Goal: Task Accomplishment & Management: Manage account settings

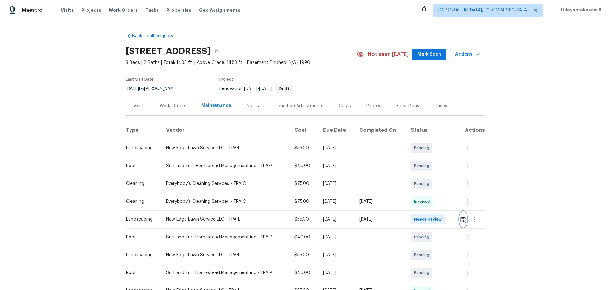
click at [434, 190] on img "button" at bounding box center [462, 219] width 5 height 6
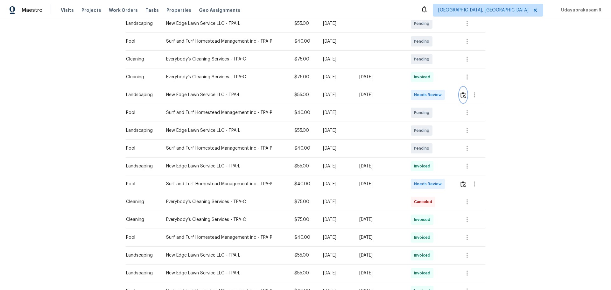
scroll to position [127, 0]
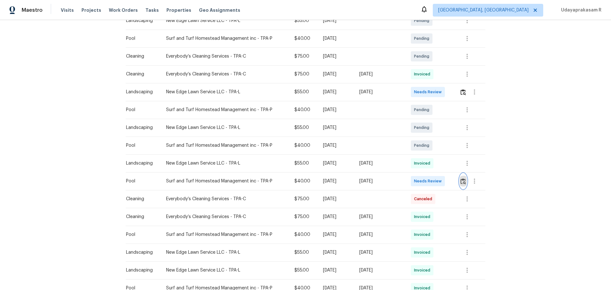
click at [434, 182] on img "button" at bounding box center [462, 181] width 5 height 6
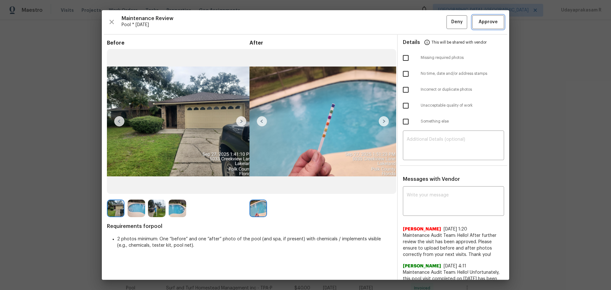
click at [434, 24] on span "Approve" at bounding box center [488, 22] width 19 height 8
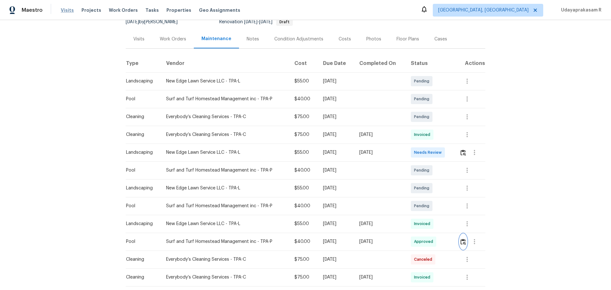
scroll to position [0, 0]
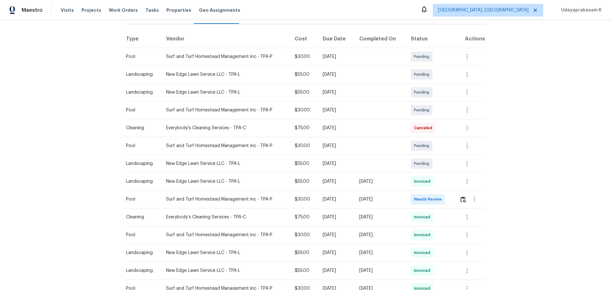
scroll to position [95, 0]
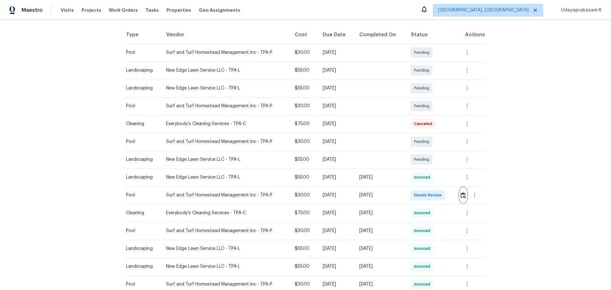
click at [434, 190] on img "button" at bounding box center [462, 195] width 5 height 6
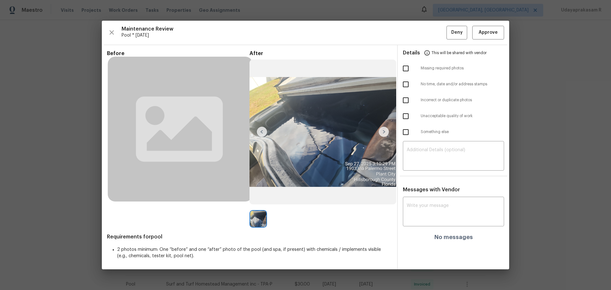
drag, startPoint x: 406, startPoint y: 70, endPoint x: 415, endPoint y: 91, distance: 22.8
click at [405, 70] on input "checkbox" at bounding box center [405, 68] width 13 height 13
checkbox input "true"
click at [416, 158] on textarea at bounding box center [454, 157] width 94 height 18
paste textarea "Maintenance Audit Team: Hello! Unfortunately, this pool visit completed on 10/0…"
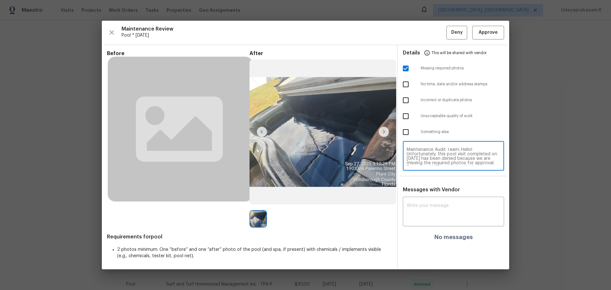
scroll to position [0, 0]
type textarea "Maintenance Audit Team: Hello! Unfortunately, this pool visit completed on 10/0…"
click at [434, 190] on textarea at bounding box center [454, 212] width 94 height 18
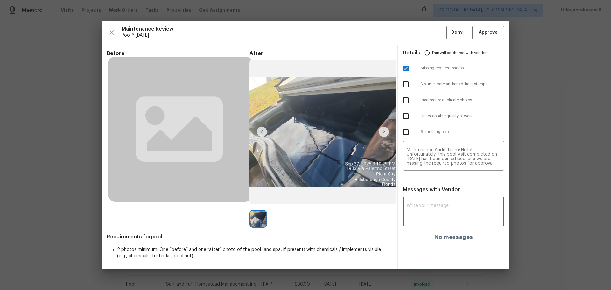
paste textarea "Maintenance Audit Team: Hello! Unfortunately, this pool visit completed on 10/0…"
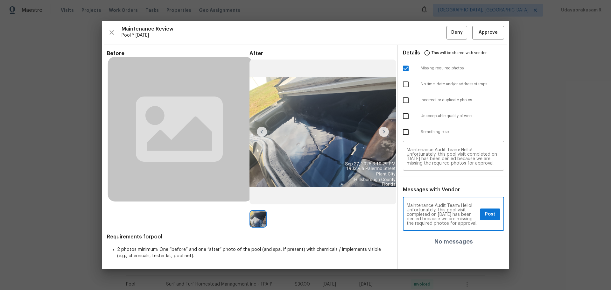
type textarea "Maintenance Audit Team: Hello! Unfortunately, this pool visit completed on 10/0…"
click at [434, 190] on span "Post" at bounding box center [490, 214] width 10 height 8
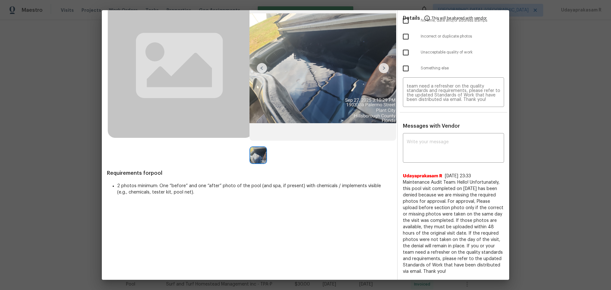
scroll to position [0, 0]
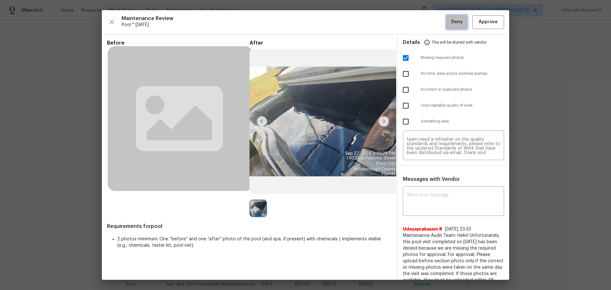
click at [434, 19] on span "Deny" at bounding box center [456, 22] width 11 height 8
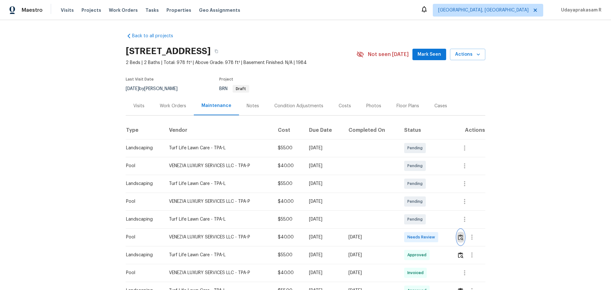
click at [434, 190] on img "button" at bounding box center [460, 237] width 5 height 6
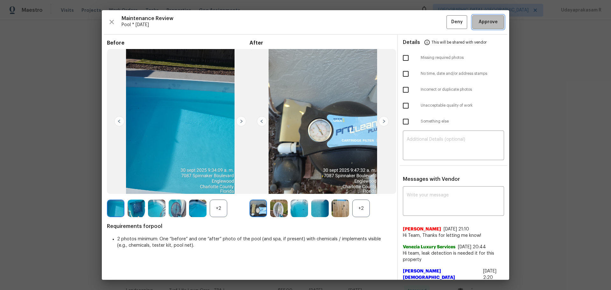
click at [434, 23] on span "Approve" at bounding box center [488, 22] width 19 height 8
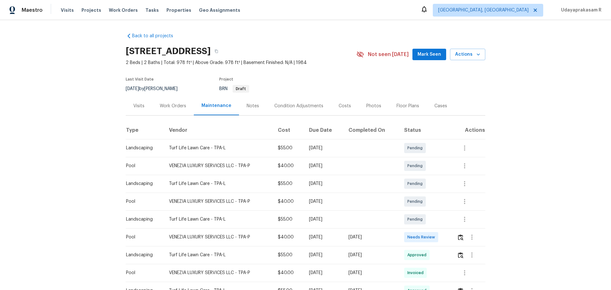
click at [434, 142] on div "Back to all projects 7087 Spinnaker Blvd, Englewood, FL 34224 2 Beds | 2 Baths …" at bounding box center [305, 155] width 611 height 270
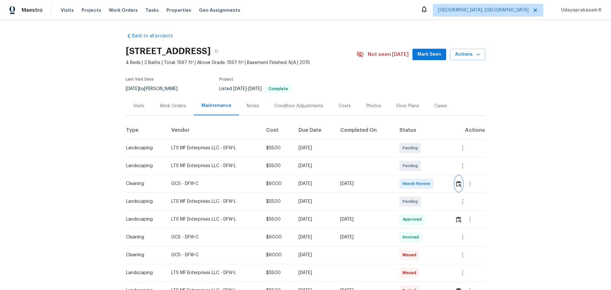
click at [434, 182] on img "button" at bounding box center [458, 184] width 5 height 6
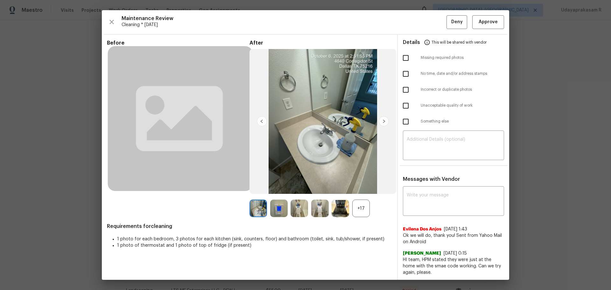
click at [434, 32] on div "Maintenance Review Cleaning * Thu, Oct 09 Deny Approve Before After +17 Require…" at bounding box center [305, 145] width 407 height 270
click at [434, 27] on button "Approve" at bounding box center [488, 22] width 32 height 14
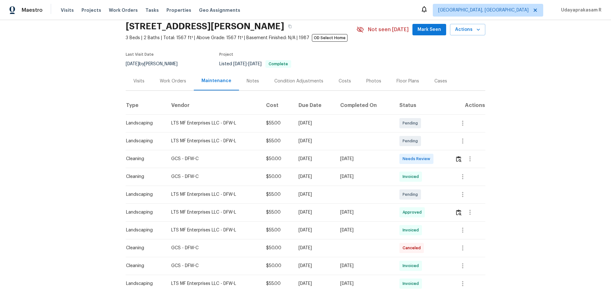
scroll to position [32, 0]
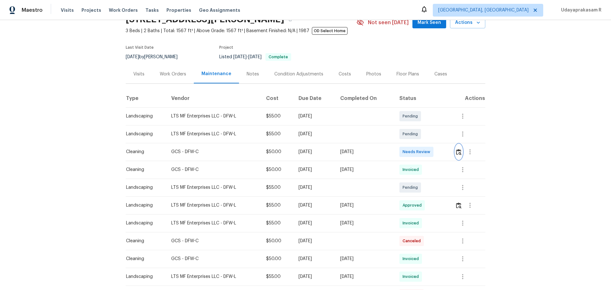
click at [434, 153] on img "button" at bounding box center [458, 152] width 5 height 6
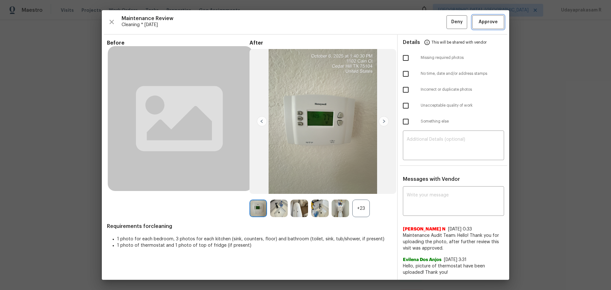
click at [434, 25] on span "Approve" at bounding box center [488, 22] width 19 height 8
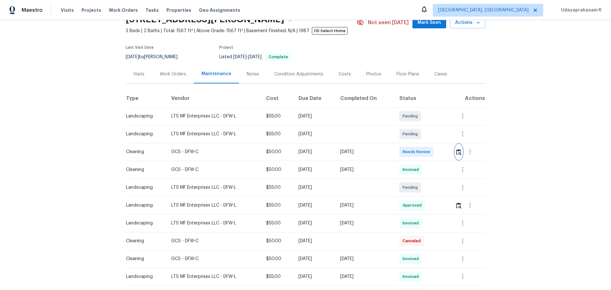
scroll to position [0, 0]
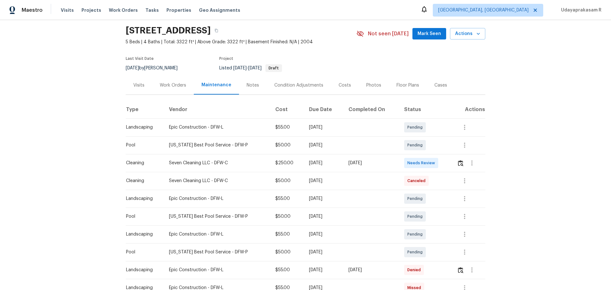
scroll to position [32, 0]
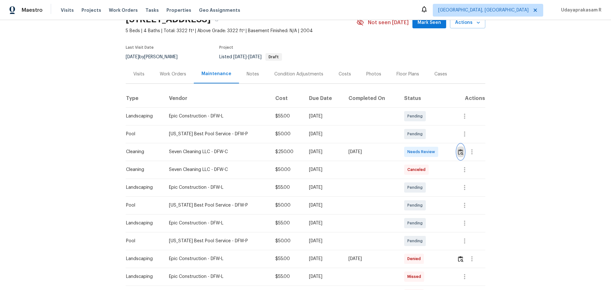
click at [434, 153] on img "button" at bounding box center [460, 152] width 5 height 6
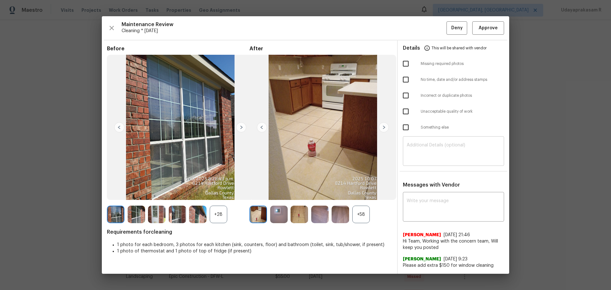
click at [417, 152] on textarea at bounding box center [454, 152] width 94 height 18
paste textarea "Maintenance Audit Team: Hello! Unfortunately, this cleaning visit completed on …"
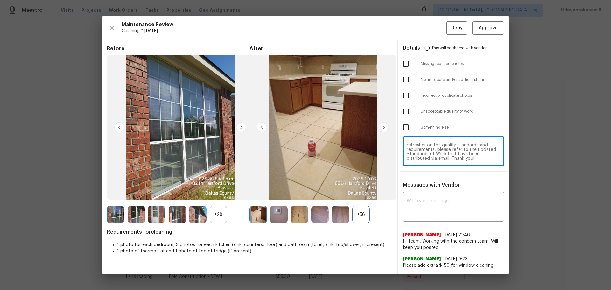
scroll to position [0, 0]
type textarea "Maintenance Audit Team: Hello! Unfortunately, this cleaning visit completed on …"
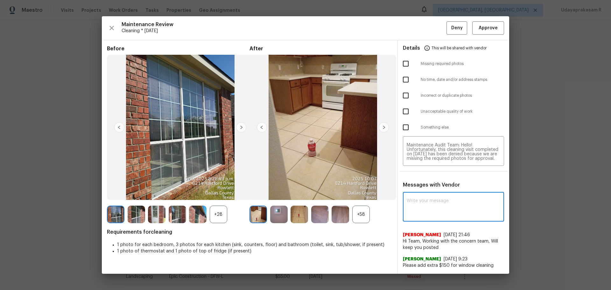
click at [434, 190] on textarea at bounding box center [454, 208] width 94 height 18
paste textarea "Maintenance Audit Team: Hello! Unfortunately, this cleaning visit completed on …"
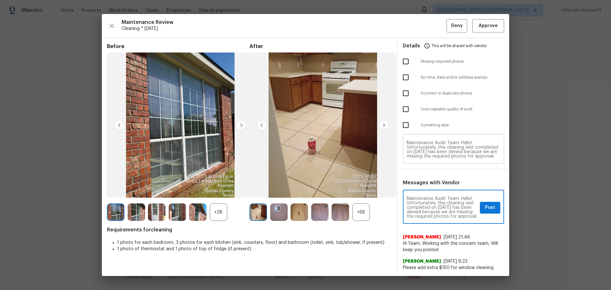
type textarea "Maintenance Audit Team: Hello! Unfortunately, this cleaning visit completed on …"
click at [434, 190] on span "Post" at bounding box center [490, 208] width 10 height 8
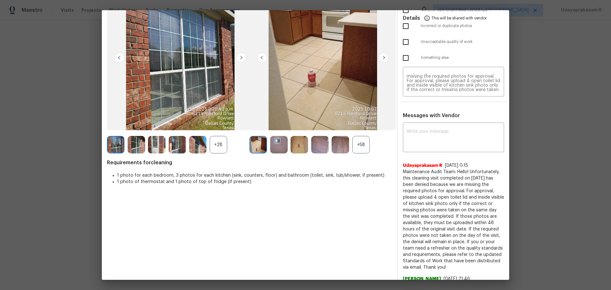
scroll to position [0, 0]
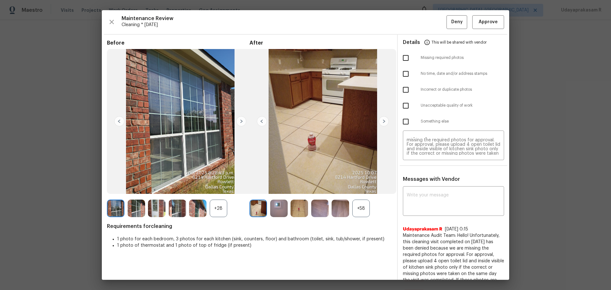
click at [402, 55] on input "checkbox" at bounding box center [405, 57] width 13 height 13
checkbox input "true"
click at [434, 25] on button "Deny" at bounding box center [456, 22] width 21 height 14
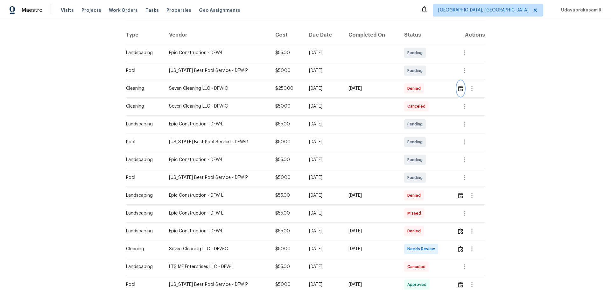
scroll to position [95, 0]
click at [434, 190] on img "button" at bounding box center [460, 249] width 5 height 6
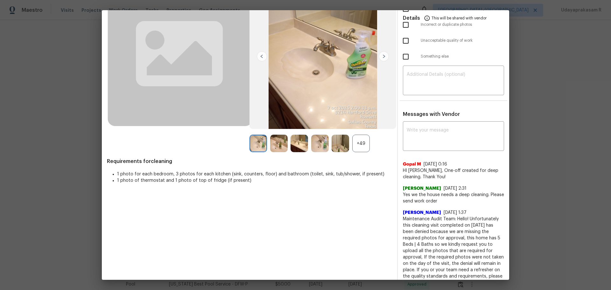
scroll to position [0, 0]
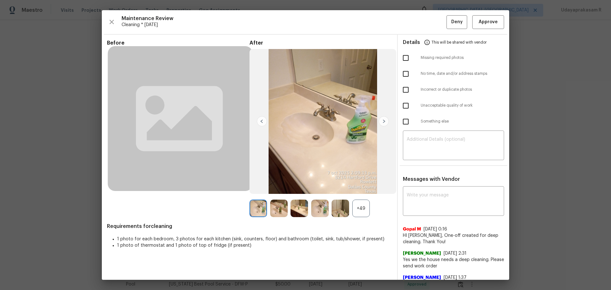
click at [403, 59] on input "checkbox" at bounding box center [405, 57] width 13 height 13
checkbox input "true"
click at [424, 190] on textarea at bounding box center [454, 202] width 94 height 18
paste textarea "Maintenance Audit Team: Hello! Unfortunately, this cleaning visit completed on …"
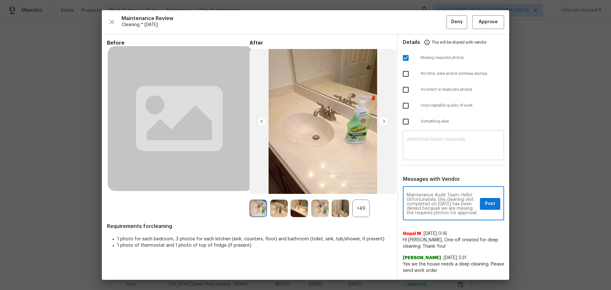
type textarea "Maintenance Audit Team: Hello! Unfortunately, this cleaning visit completed on …"
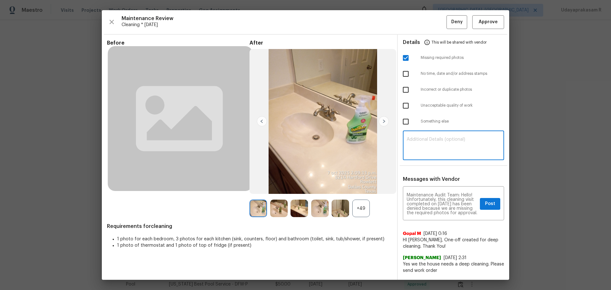
click at [428, 138] on textarea at bounding box center [454, 146] width 94 height 18
paste textarea "Maintenance Audit Team: Hello! Unfortunately, this cleaning visit completed on …"
type textarea "Maintenance Audit Team: Hello! Unfortunately, this cleaning visit completed on …"
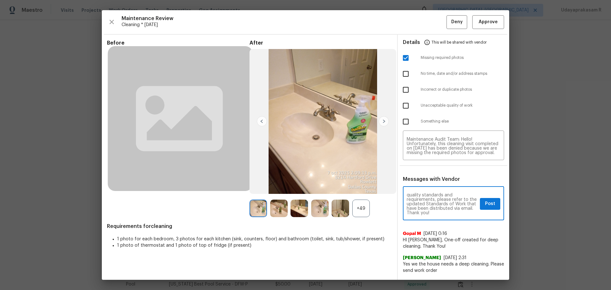
scroll to position [94, 0]
click at [434, 190] on button "Post" at bounding box center [490, 204] width 20 height 12
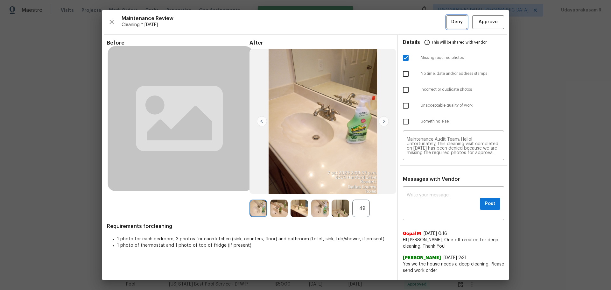
click at [434, 24] on span "Deny" at bounding box center [456, 22] width 11 height 8
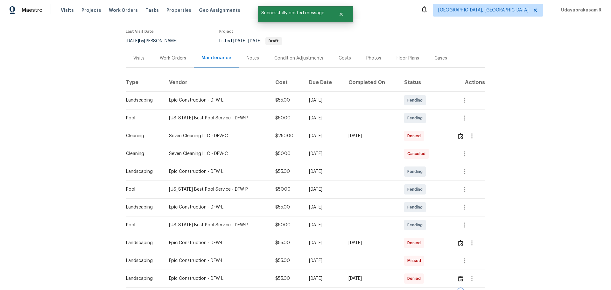
scroll to position [0, 0]
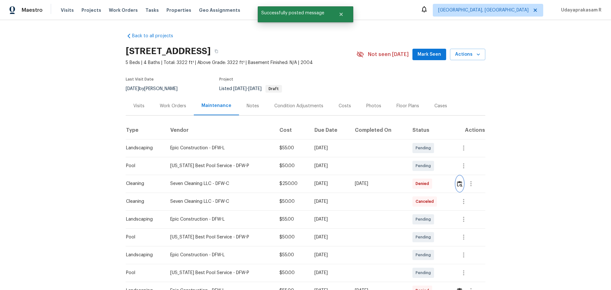
click at [434, 182] on img "button" at bounding box center [459, 184] width 5 height 6
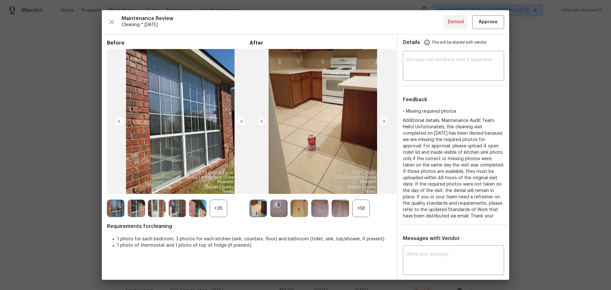
click at [218, 190] on div "+28" at bounding box center [219, 209] width 18 height 18
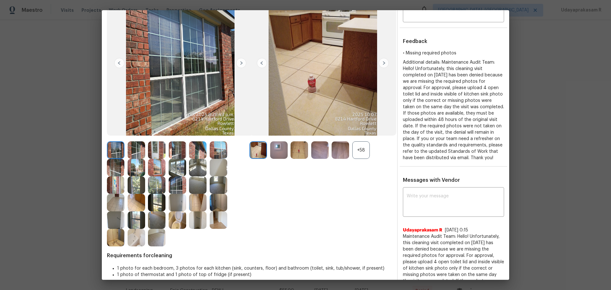
scroll to position [64, 0]
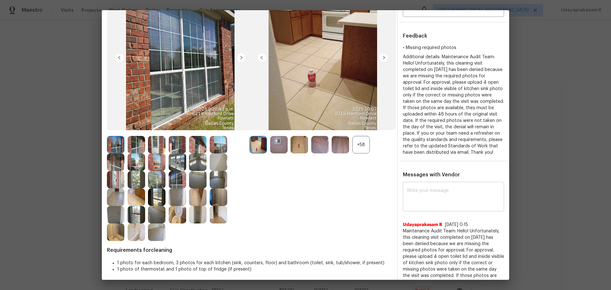
click at [425, 190] on textarea at bounding box center [454, 197] width 94 height 18
click at [357, 144] on div "+58" at bounding box center [361, 145] width 18 height 18
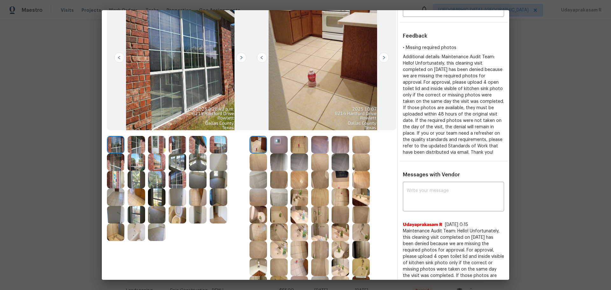
scroll to position [127, 0]
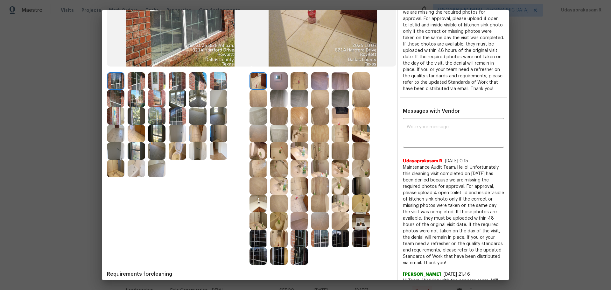
click at [175, 151] on img at bounding box center [178, 151] width 18 height 18
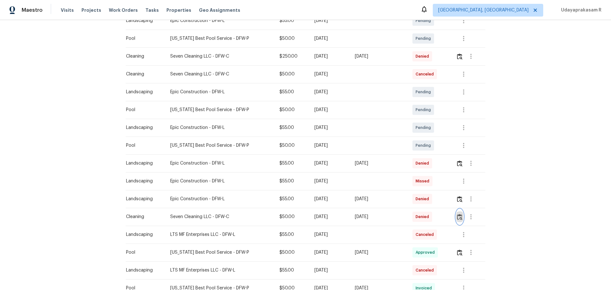
click at [434, 190] on img "button" at bounding box center [459, 217] width 5 height 6
drag, startPoint x: 129, startPoint y: 218, endPoint x: 404, endPoint y: 216, distance: 275.3
click at [420, 190] on tr "Cleaning Seven Cleaning LLC - DFW-C $50.00 Mon, Sep 29 2025 Mon, Oct 06 2025 De…" at bounding box center [306, 217] width 360 height 18
drag, startPoint x: 107, startPoint y: 59, endPoint x: 346, endPoint y: 60, distance: 239.3
click at [346, 60] on div "Back to all projects 8214 Hartford Dr, Rowlett, TX 75089 5 Beds | 4 Baths | Tot…" at bounding box center [305, 155] width 611 height 270
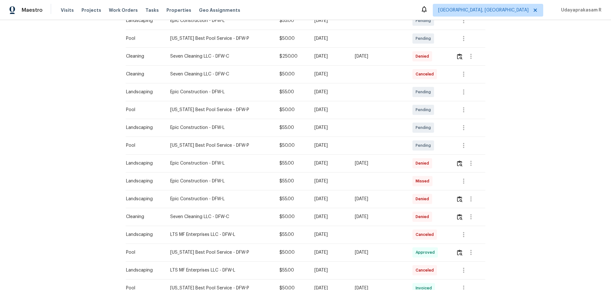
click at [309, 136] on td "[DATE]" at bounding box center [329, 128] width 41 height 18
click at [434, 190] on img "button" at bounding box center [459, 217] width 5 height 6
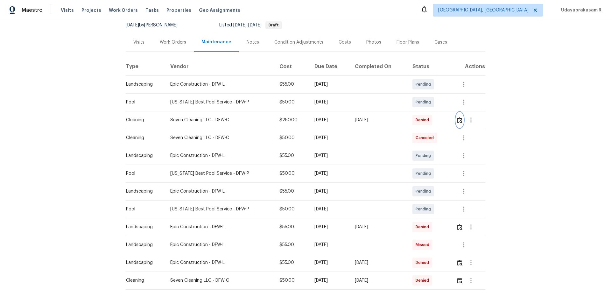
click at [434, 122] on img "button" at bounding box center [459, 120] width 5 height 6
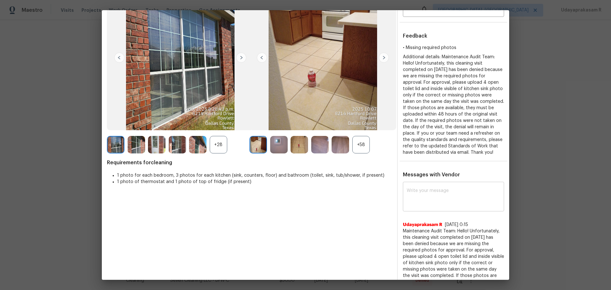
click at [423, 186] on div "x ​" at bounding box center [453, 197] width 101 height 28
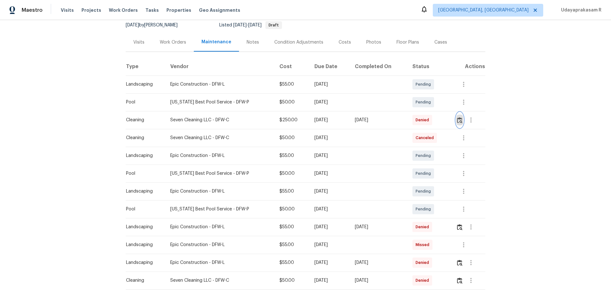
click at [434, 120] on img "button" at bounding box center [459, 120] width 5 height 6
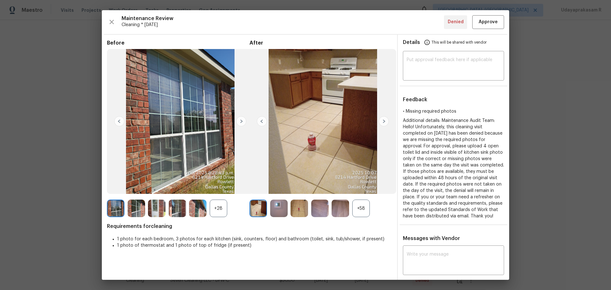
scroll to position [127, 0]
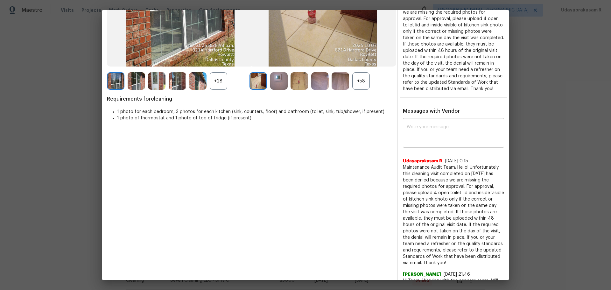
click at [428, 137] on textarea at bounding box center [454, 134] width 94 height 18
paste textarea "Maintenance Audit Team: Hello! Please disregard this below comments, After Furt…"
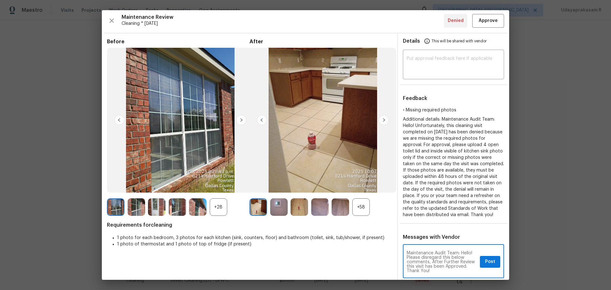
scroll to position [0, 0]
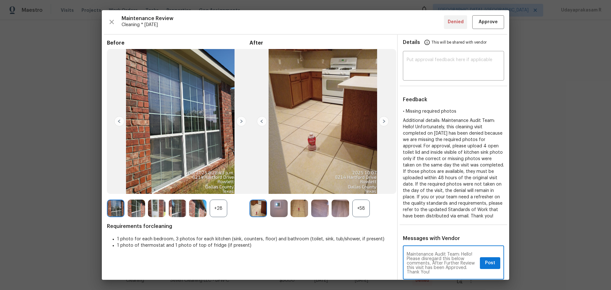
type textarea "Maintenance Audit Team: Hello! Please disregard this below comments, After Furt…"
click at [221, 190] on div "+28" at bounding box center [219, 209] width 18 height 18
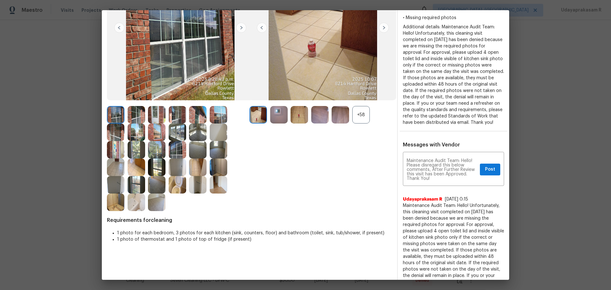
scroll to position [95, 0]
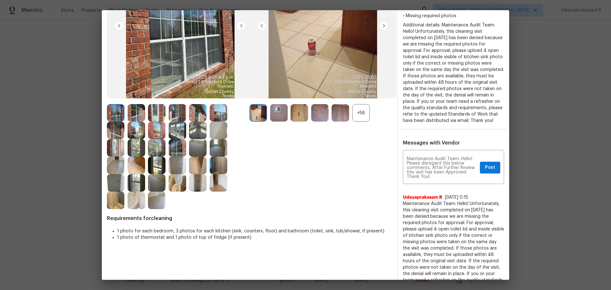
click at [176, 186] on img at bounding box center [178, 183] width 18 height 18
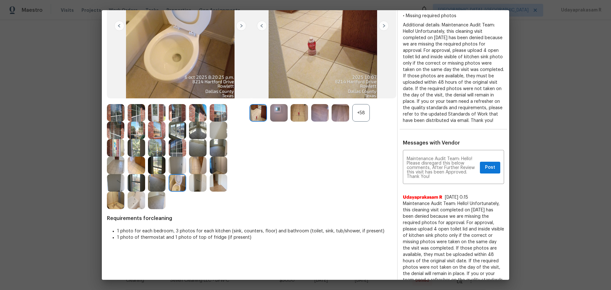
click at [362, 111] on div "+58" at bounding box center [361, 113] width 18 height 18
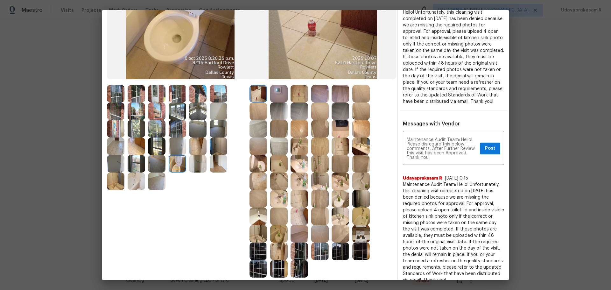
scroll to position [159, 0]
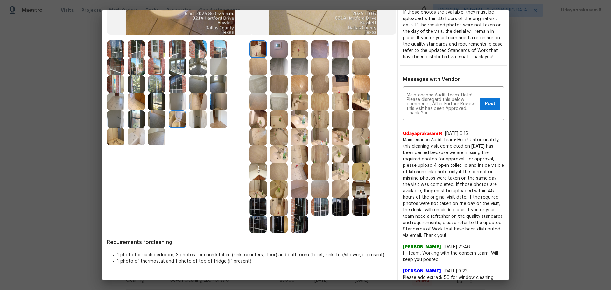
click at [142, 135] on img at bounding box center [137, 137] width 18 height 18
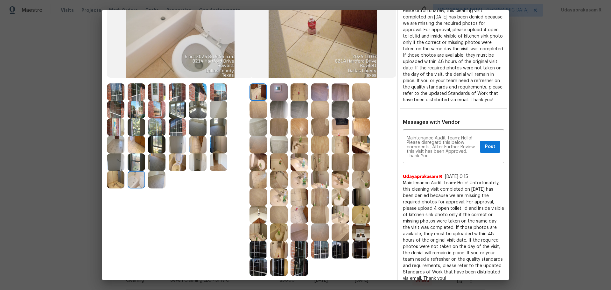
scroll to position [64, 0]
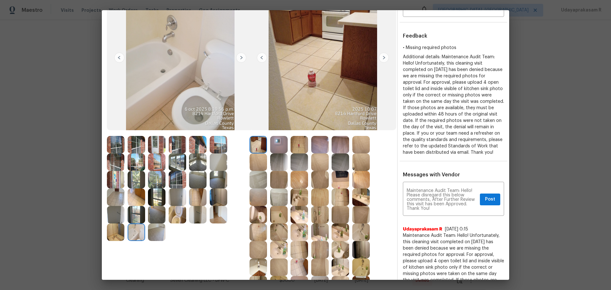
click at [181, 190] on img at bounding box center [178, 215] width 18 height 18
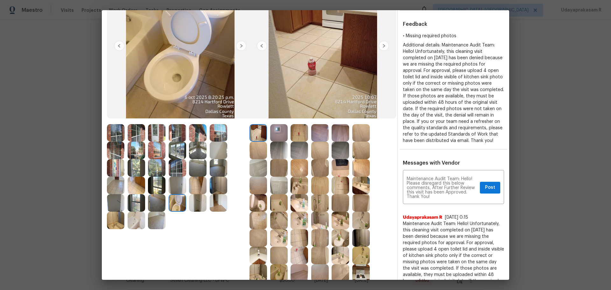
scroll to position [0, 0]
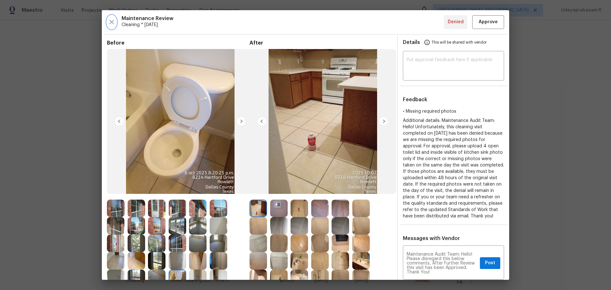
click at [111, 20] on icon "button" at bounding box center [112, 22] width 8 height 8
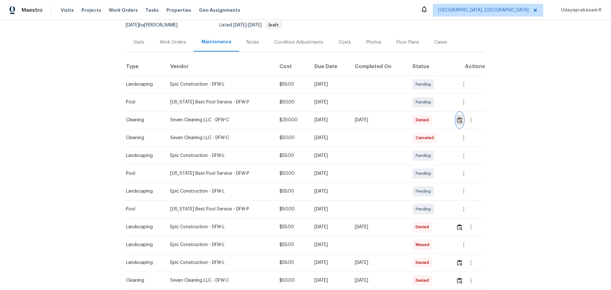
click at [434, 119] on button "button" at bounding box center [459, 119] width 7 height 15
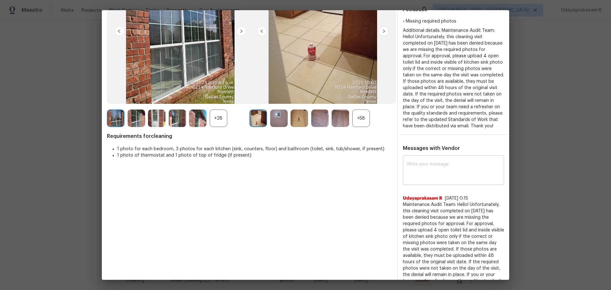
scroll to position [95, 0]
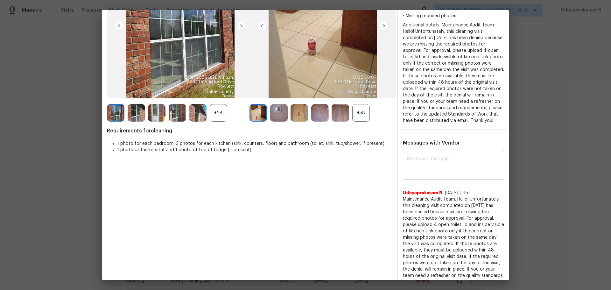
click at [428, 168] on textarea at bounding box center [454, 166] width 94 height 18
paste textarea "https://admin.opendoor.com/admin/properties/295728/2V9VC09X0CES/-/maintenance"
type textarea "https://admin.opendoor.com/admin/properties/295728/2V9VC09X0CES/-/maintenance"
paste textarea "Maintenance Audit Team: Hello! Please disregard this below comments, After Furt…"
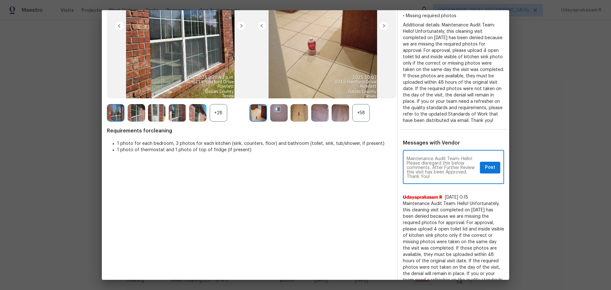
type textarea "Maintenance Audit Team: Hello! Please disregard this below comments, After Furt…"
click at [434, 167] on button "Post" at bounding box center [490, 168] width 20 height 12
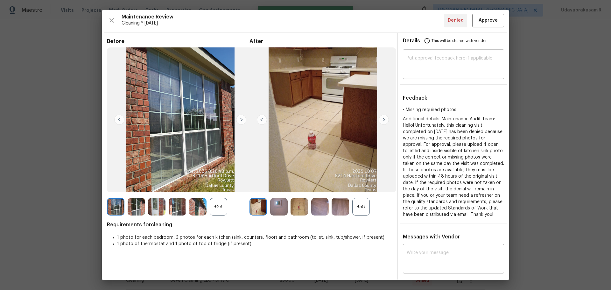
scroll to position [0, 0]
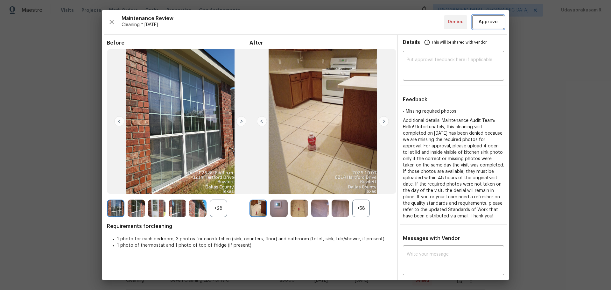
click at [434, 25] on span "Approve" at bounding box center [488, 22] width 19 height 8
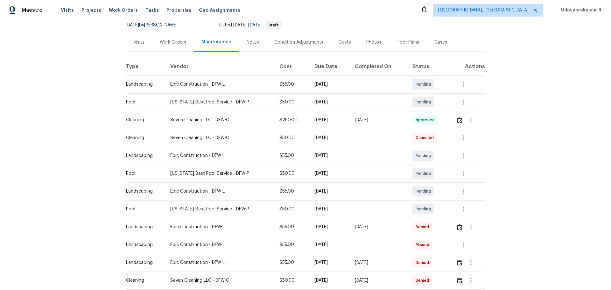
click at [434, 119] on div "Back to all projects 8214 Hartford Dr, Rowlett, TX 75089 5 Beds | 4 Baths | Tot…" at bounding box center [305, 155] width 611 height 270
click at [434, 122] on button "button" at bounding box center [459, 119] width 7 height 15
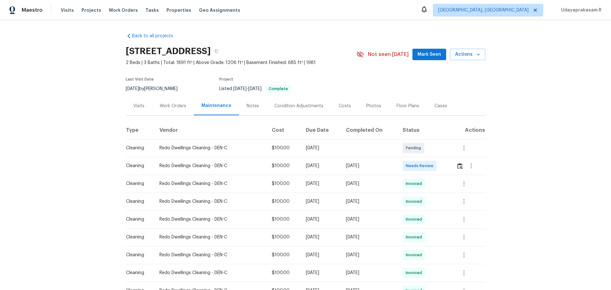
scroll to position [95, 0]
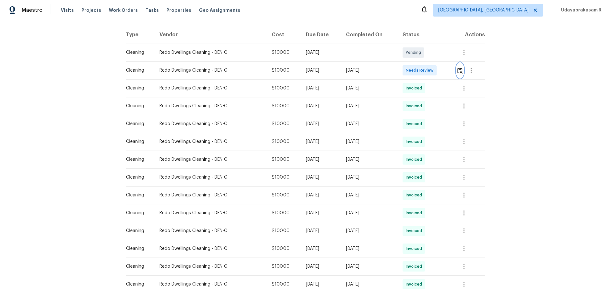
click at [456, 74] on button "button" at bounding box center [459, 70] width 7 height 15
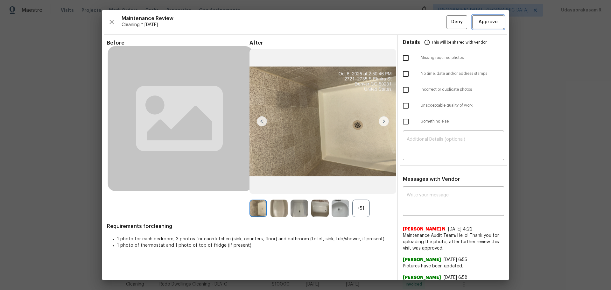
click at [482, 22] on span "Approve" at bounding box center [488, 22] width 19 height 8
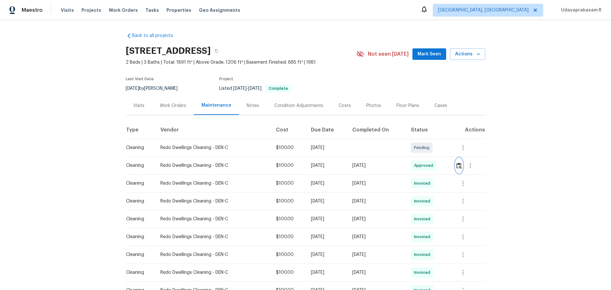
scroll to position [0, 0]
click at [523, 151] on div "Back to all projects [STREET_ADDRESS] 2 Beds | 3 Baths | Total: 1891 ft² | Abov…" at bounding box center [305, 155] width 611 height 270
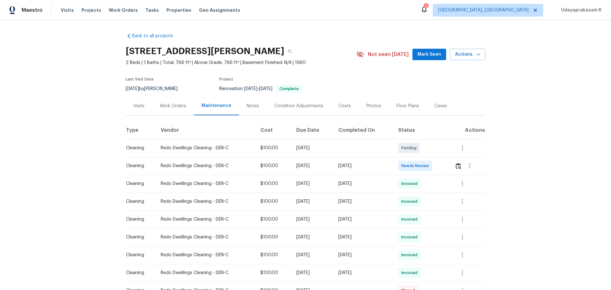
scroll to position [64, 0]
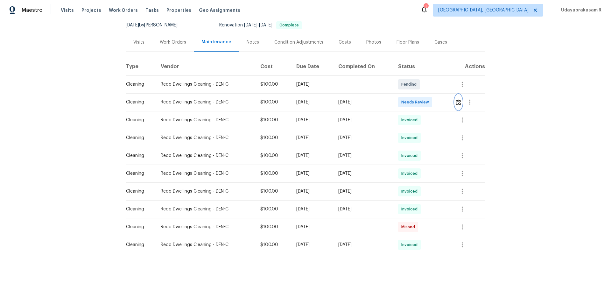
click at [434, 106] on button "button" at bounding box center [458, 102] width 7 height 15
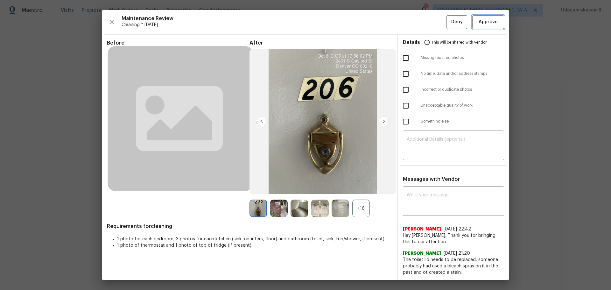
click at [434, 22] on span "Approve" at bounding box center [488, 22] width 19 height 8
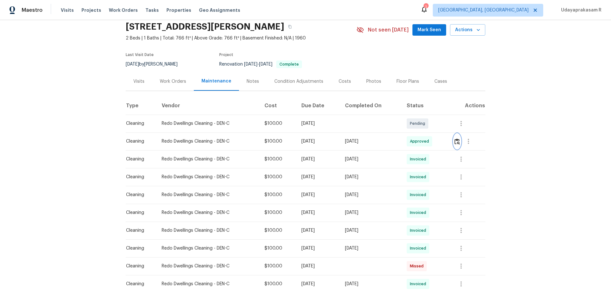
scroll to position [0, 0]
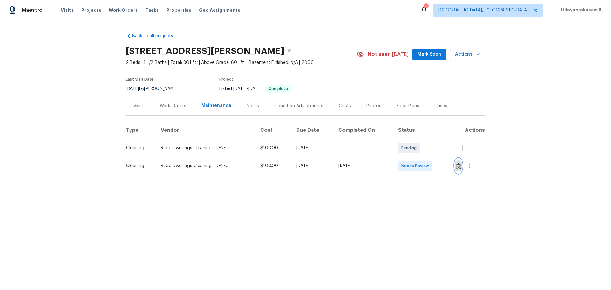
click at [434, 169] on img "button" at bounding box center [458, 166] width 5 height 6
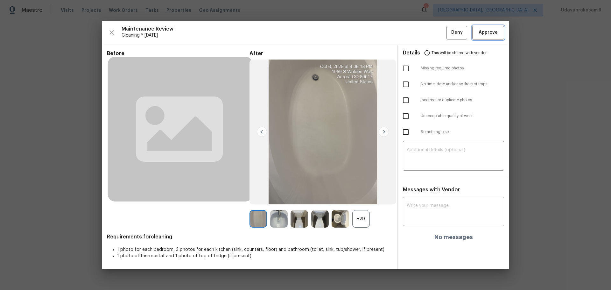
click at [434, 30] on span "Approve" at bounding box center [488, 33] width 19 height 8
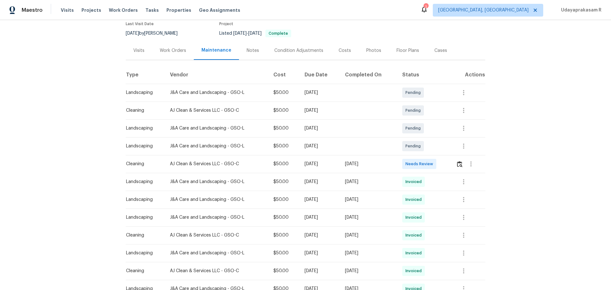
scroll to position [64, 0]
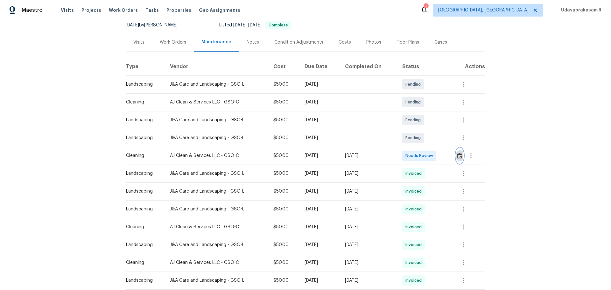
click at [434, 156] on img "button" at bounding box center [459, 156] width 5 height 6
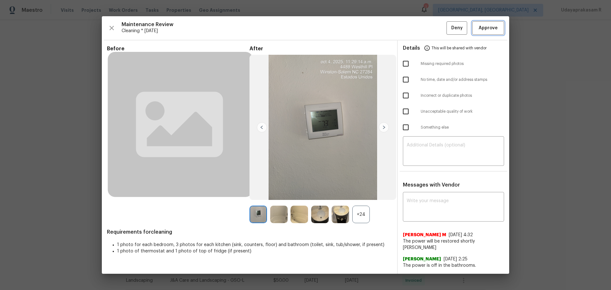
click at [434, 28] on span "Approve" at bounding box center [488, 28] width 19 height 8
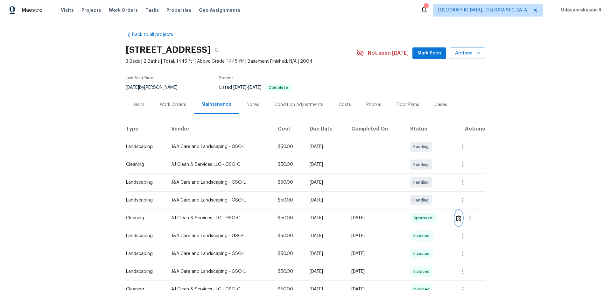
scroll to position [0, 0]
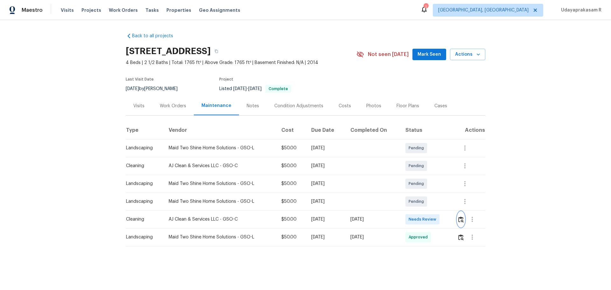
click at [434, 190] on img "button" at bounding box center [460, 219] width 5 height 6
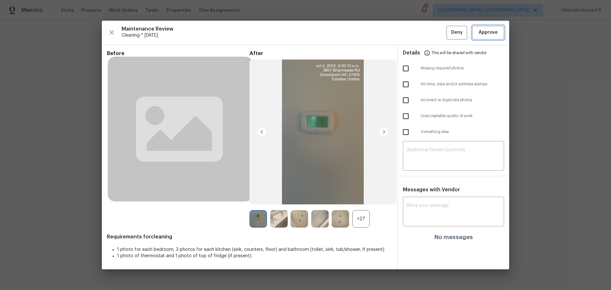
click at [434, 35] on span "Approve" at bounding box center [488, 33] width 19 height 8
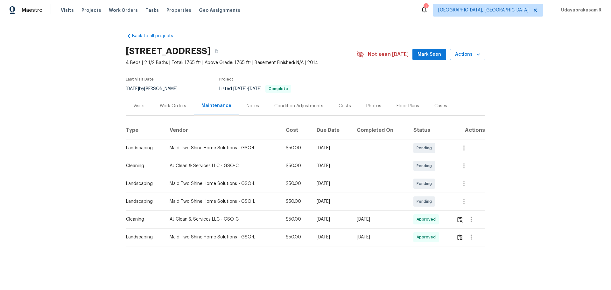
drag, startPoint x: 515, startPoint y: 129, endPoint x: 600, endPoint y: 3, distance: 150.9
click at [434, 129] on div "Back to all projects [STREET_ADDRESS] 4 Beds | 2 1/2 Baths | Total: 1765 ft² | …" at bounding box center [305, 152] width 611 height 264
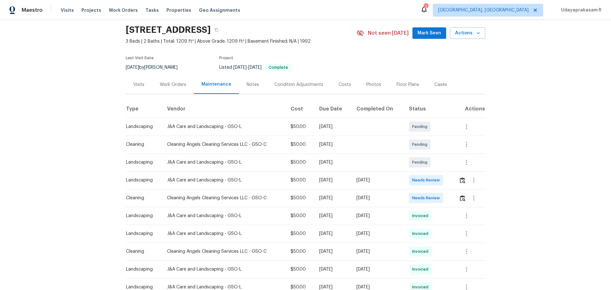
scroll to position [32, 0]
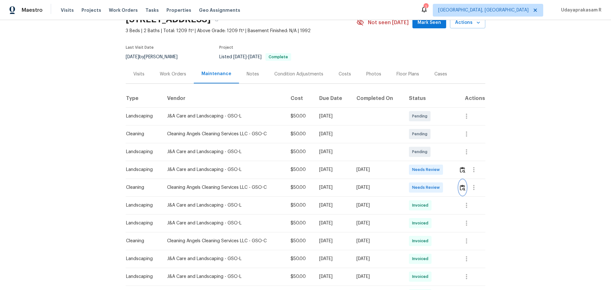
click at [434, 190] on img "button" at bounding box center [462, 188] width 5 height 6
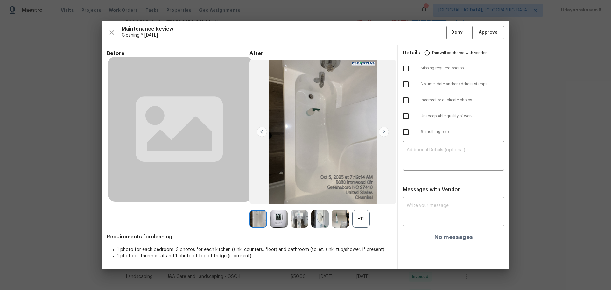
click at [406, 64] on input "checkbox" at bounding box center [405, 68] width 13 height 13
checkbox input "true"
click at [423, 154] on textarea at bounding box center [454, 157] width 94 height 18
paste textarea "Maintenance Audit Team: Hello! Unfortunately, this cleaning visit completed on …"
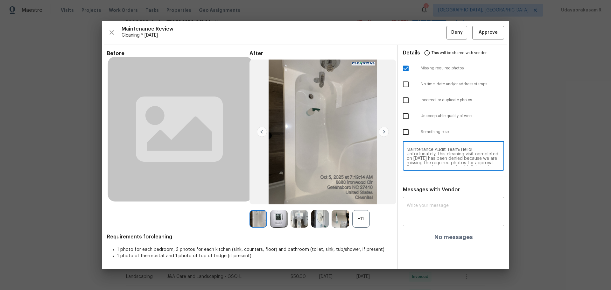
scroll to position [0, 0]
type textarea "Maintenance Audit Team: Hello! Unfortunately, this cleaning visit completed on …"
click at [434, 190] on textarea at bounding box center [454, 212] width 94 height 18
paste textarea "Maintenance Audit Team: Hello! Unfortunately, this cleaning visit completed on …"
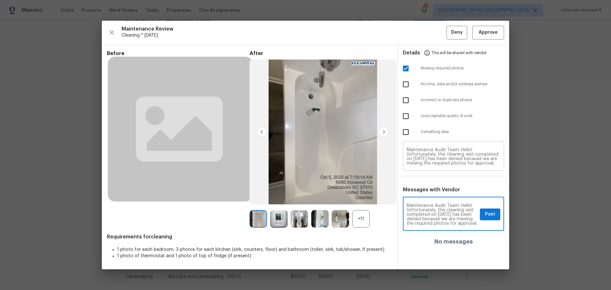
type textarea "Maintenance Audit Team: Hello! Unfortunately, this cleaning visit completed on …"
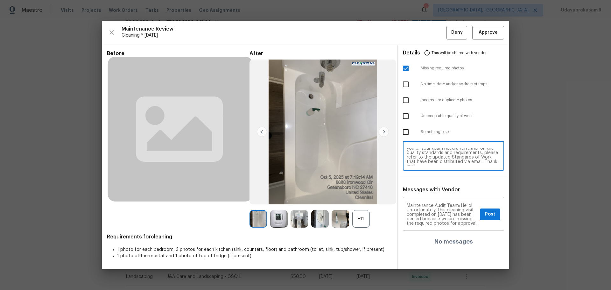
scroll to position [85, 0]
click at [434, 190] on button "Post" at bounding box center [490, 214] width 20 height 12
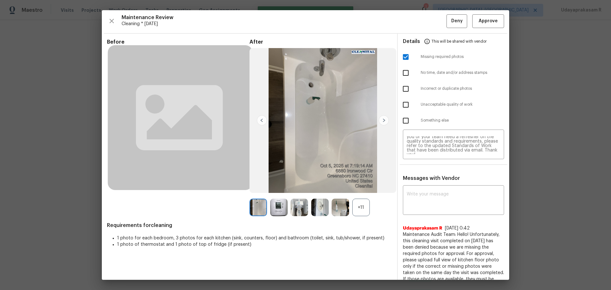
scroll to position [0, 0]
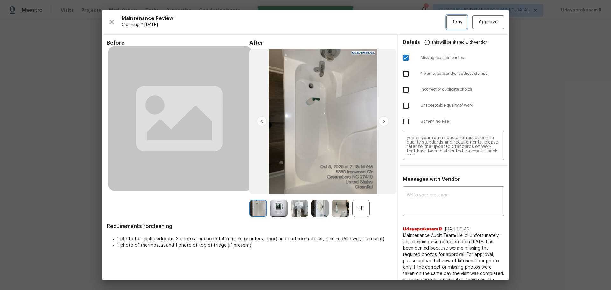
click at [434, 22] on span "Deny" at bounding box center [456, 22] width 11 height 8
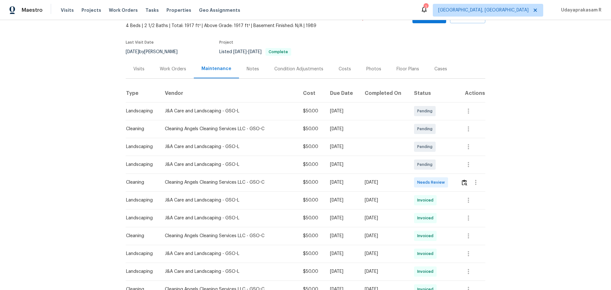
scroll to position [95, 0]
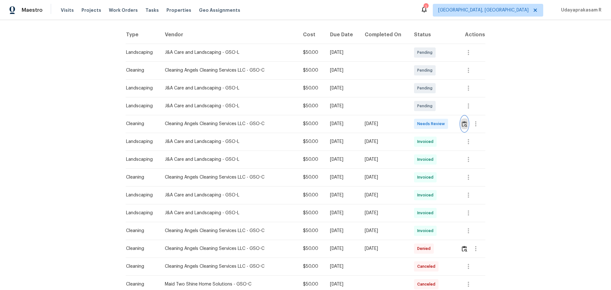
click at [434, 122] on img "button" at bounding box center [464, 124] width 5 height 6
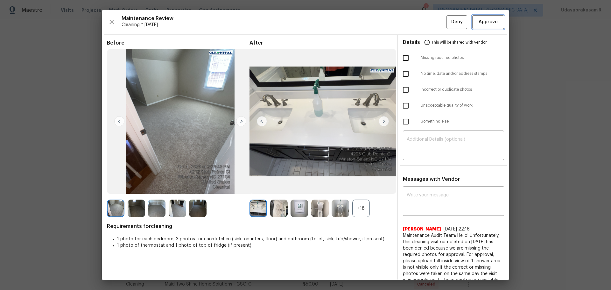
click at [434, 21] on span "Approve" at bounding box center [488, 22] width 22 height 8
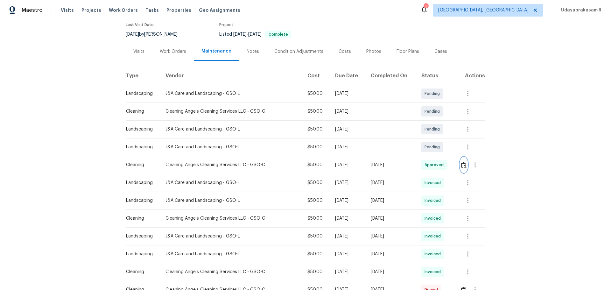
scroll to position [0, 0]
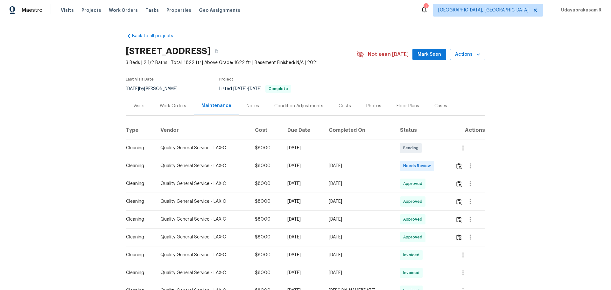
scroll to position [95, 0]
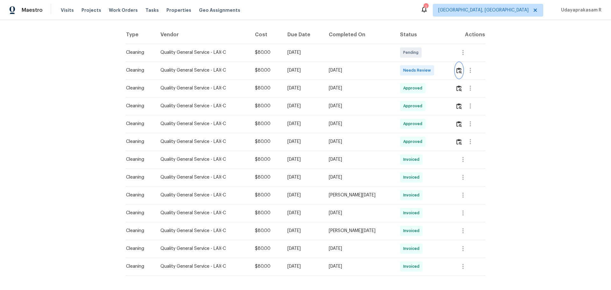
click at [434, 67] on img "button" at bounding box center [458, 70] width 5 height 6
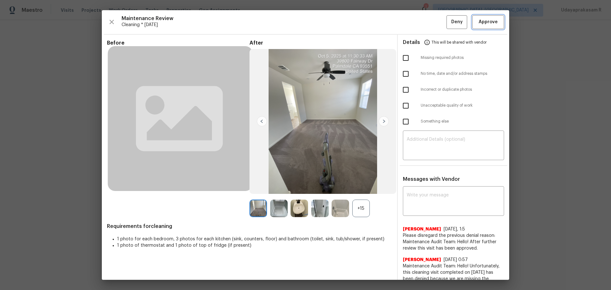
click at [434, 24] on span "Approve" at bounding box center [488, 22] width 19 height 8
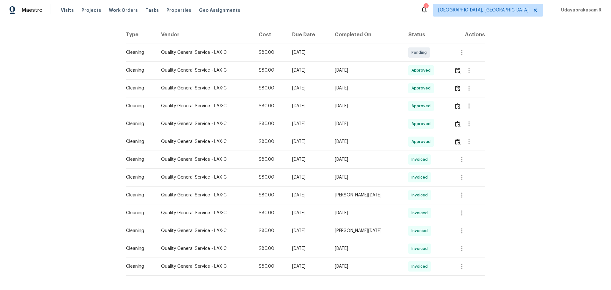
click at [434, 75] on div "Back to all projects 261 Galveston Ln, Palmdale, CA 93551 3 Beds | 2 1/2 Baths …" at bounding box center [305, 155] width 611 height 270
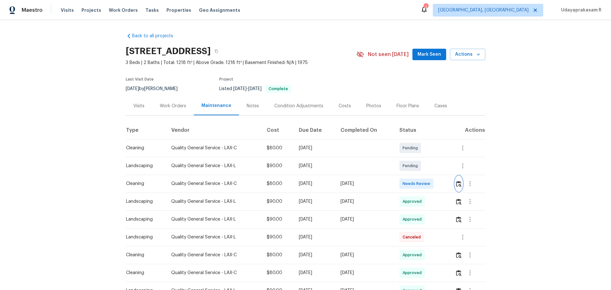
click at [434, 187] on img "button" at bounding box center [458, 184] width 5 height 6
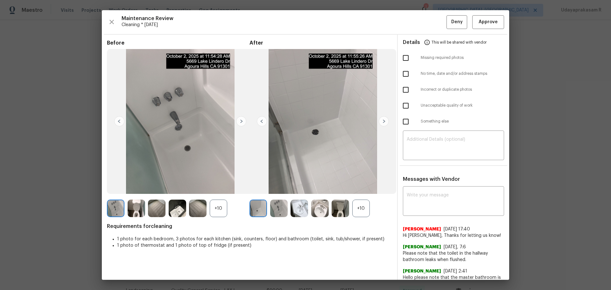
click at [379, 122] on img at bounding box center [384, 121] width 10 height 10
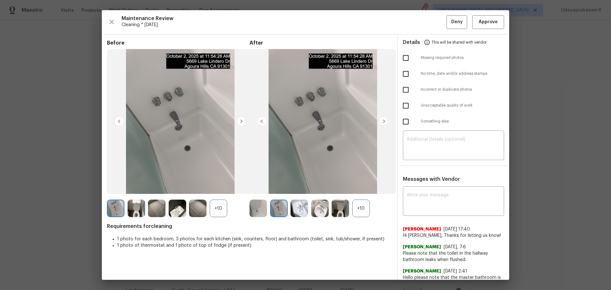
click at [379, 122] on img at bounding box center [384, 121] width 10 height 10
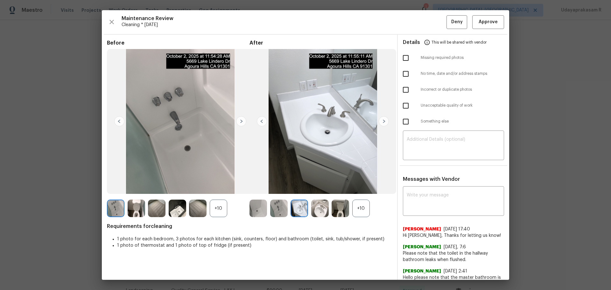
click at [379, 122] on img at bounding box center [384, 121] width 10 height 10
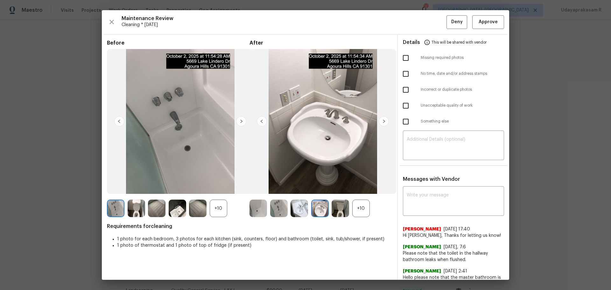
click at [355, 190] on div "+10" at bounding box center [361, 209] width 18 height 18
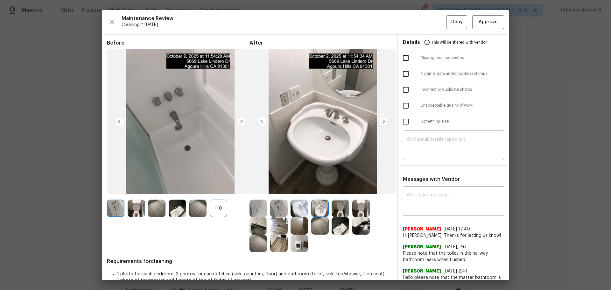
scroll to position [25, 0]
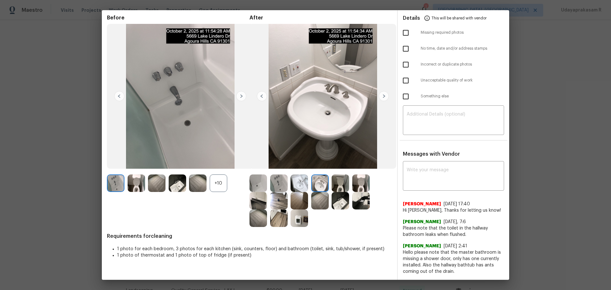
click at [354, 184] on img at bounding box center [361, 183] width 18 height 18
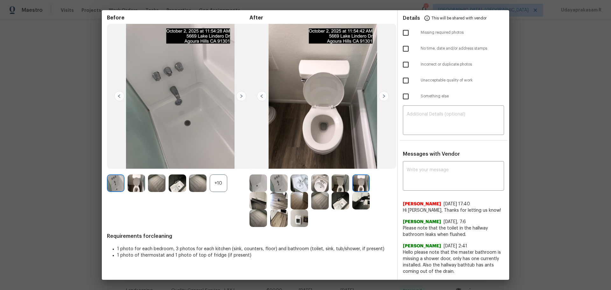
click at [344, 183] on img at bounding box center [341, 183] width 18 height 18
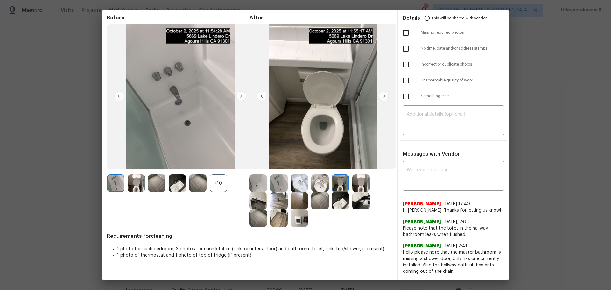
click at [385, 102] on img at bounding box center [322, 96] width 147 height 145
click at [383, 95] on img at bounding box center [384, 96] width 10 height 10
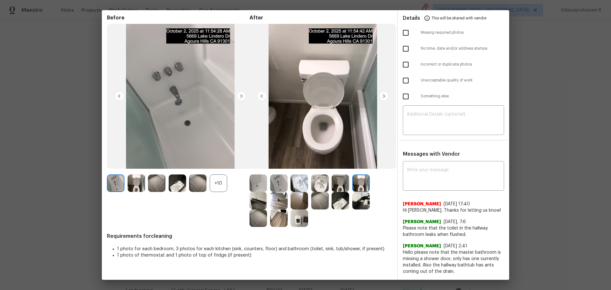
click at [382, 95] on img at bounding box center [384, 96] width 10 height 10
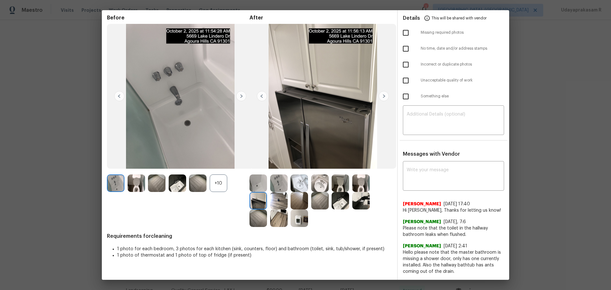
click at [382, 95] on img at bounding box center [384, 96] width 10 height 10
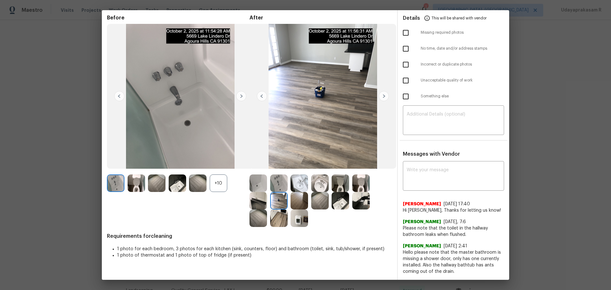
click at [382, 95] on img at bounding box center [384, 96] width 10 height 10
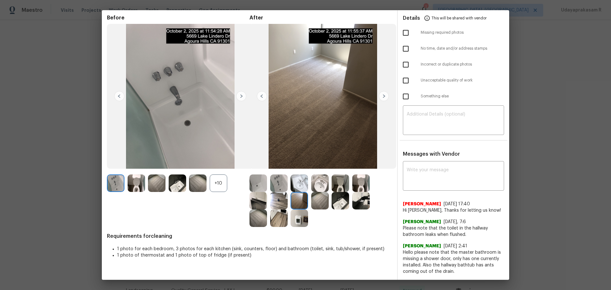
click at [382, 95] on img at bounding box center [384, 96] width 10 height 10
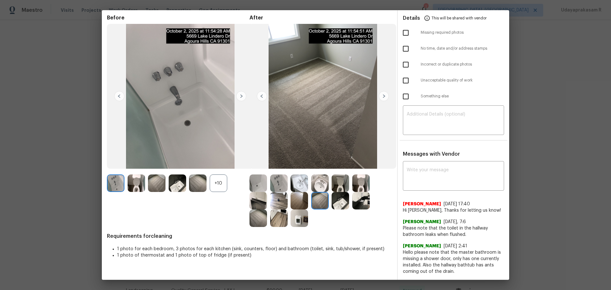
click at [382, 95] on img at bounding box center [384, 96] width 10 height 10
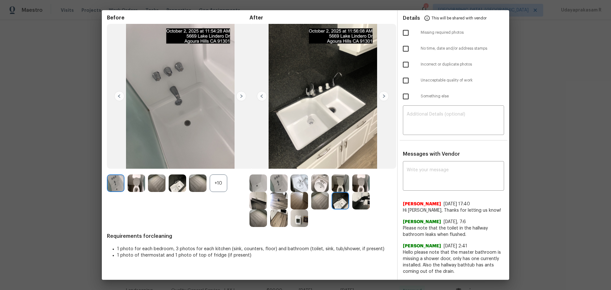
click at [382, 95] on img at bounding box center [384, 96] width 10 height 10
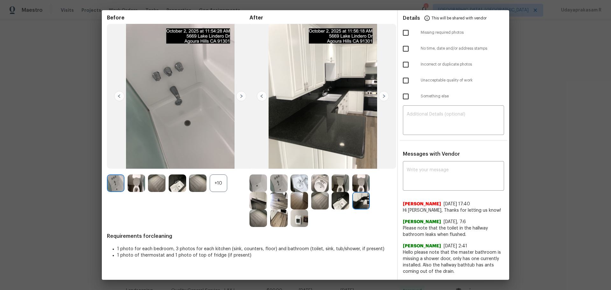
click at [382, 95] on img at bounding box center [384, 96] width 10 height 10
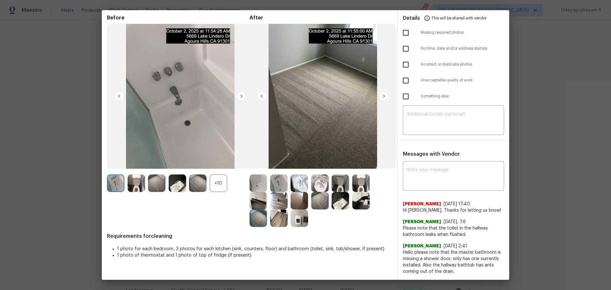
click at [382, 95] on img at bounding box center [384, 96] width 10 height 10
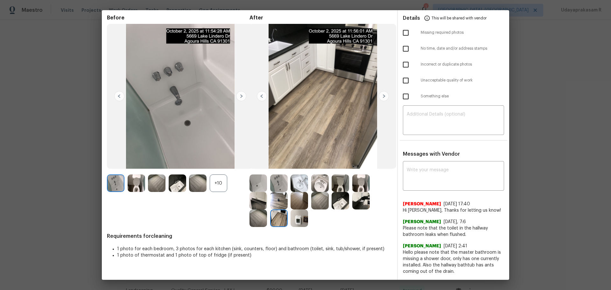
click at [382, 95] on img at bounding box center [384, 96] width 10 height 10
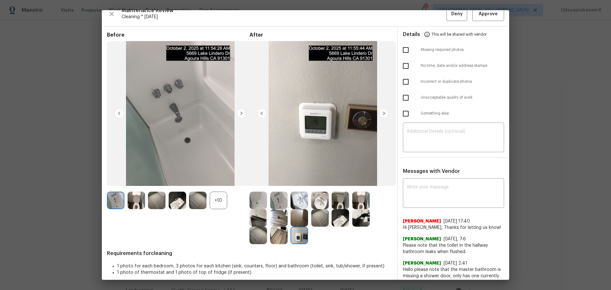
scroll to position [0, 0]
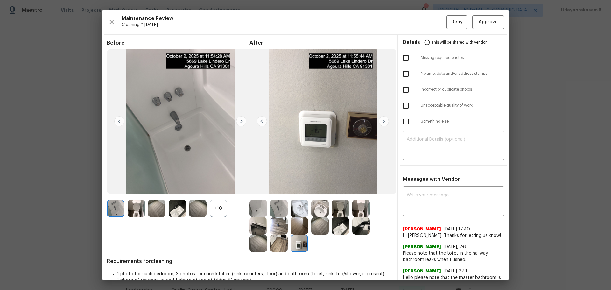
click at [381, 122] on img at bounding box center [384, 121] width 10 height 10
click at [274, 190] on img at bounding box center [279, 209] width 18 height 18
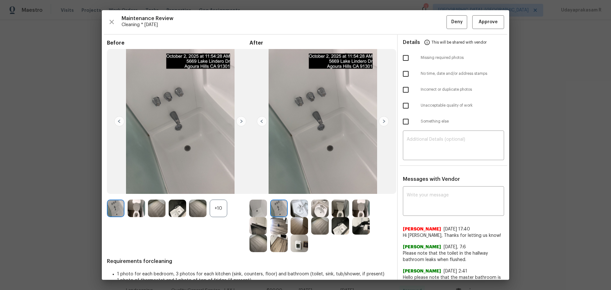
click at [305, 190] on img at bounding box center [300, 209] width 18 height 18
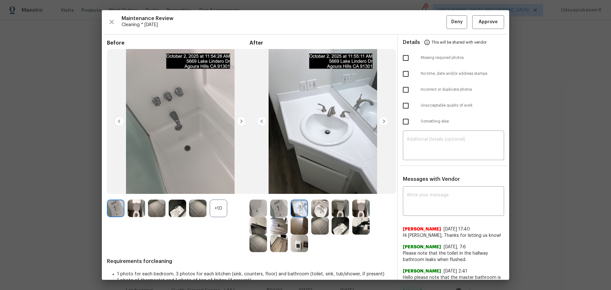
click at [317, 190] on img at bounding box center [320, 209] width 18 height 18
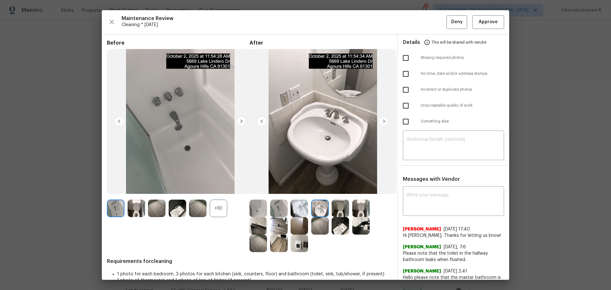
click at [336, 190] on img at bounding box center [341, 209] width 18 height 18
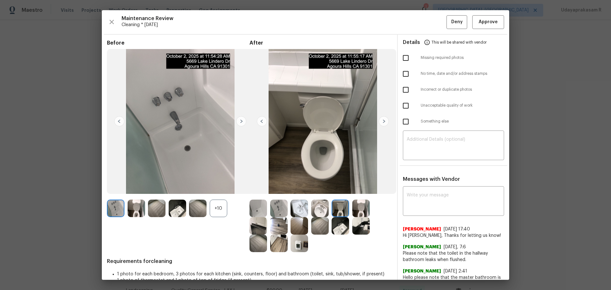
click at [366, 190] on img at bounding box center [361, 209] width 18 height 18
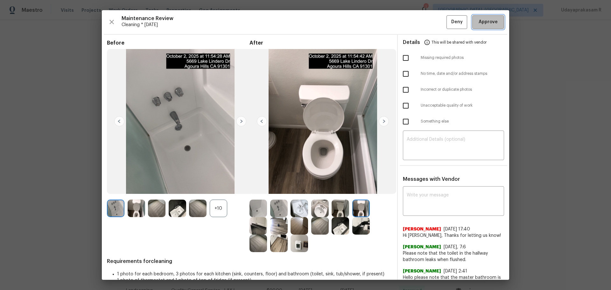
click at [434, 26] on button "Approve" at bounding box center [488, 22] width 32 height 14
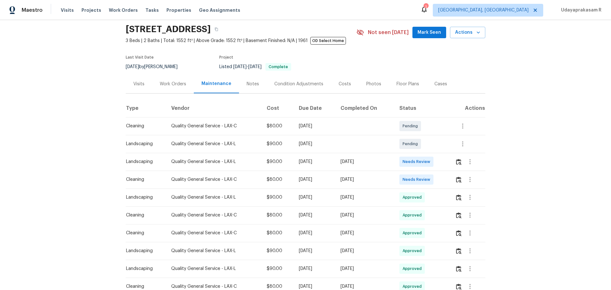
scroll to position [32, 0]
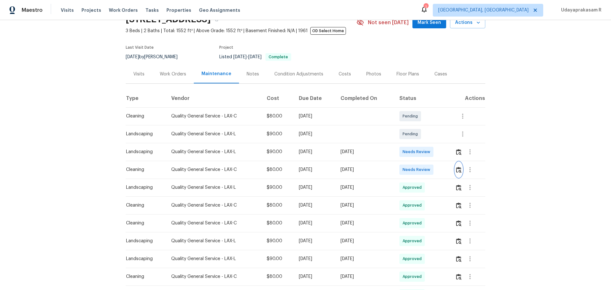
click at [434, 172] on img "button" at bounding box center [458, 170] width 5 height 6
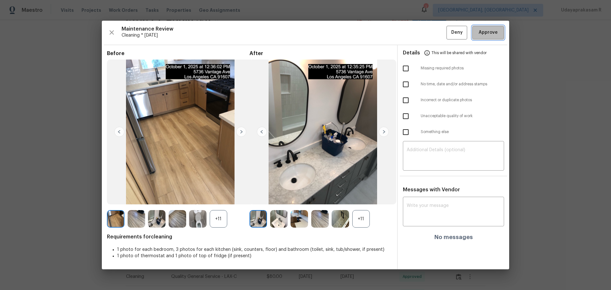
click at [434, 33] on span "Approve" at bounding box center [488, 33] width 19 height 8
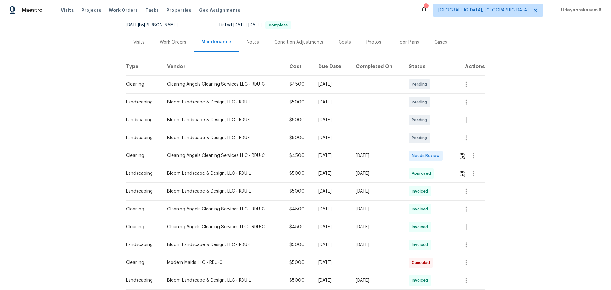
scroll to position [95, 0]
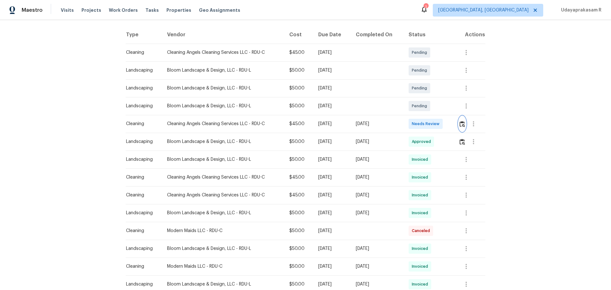
click at [434, 124] on img "button" at bounding box center [461, 124] width 5 height 6
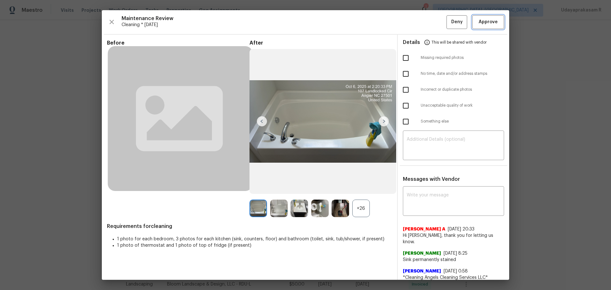
click at [434, 22] on span "Approve" at bounding box center [488, 22] width 19 height 8
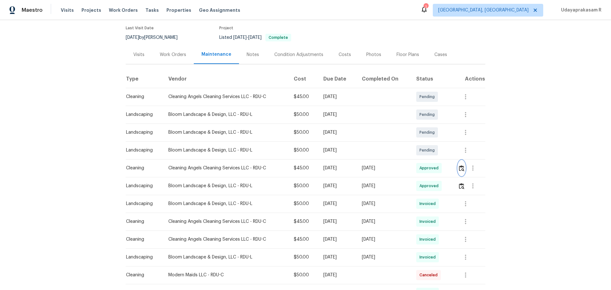
scroll to position [0, 0]
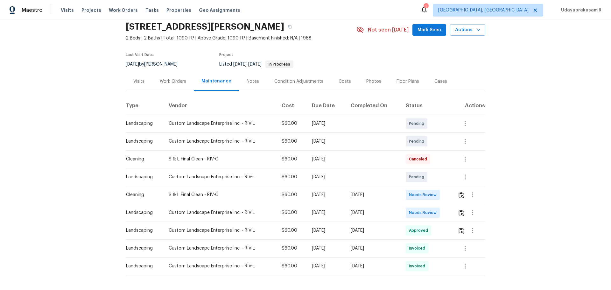
scroll to position [53, 0]
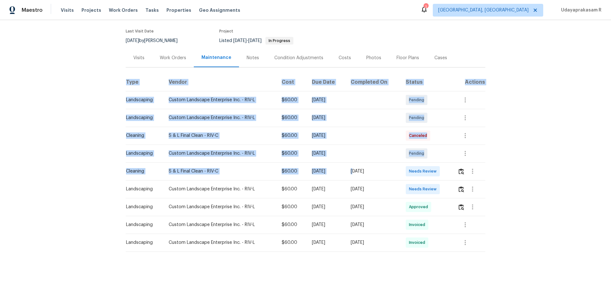
drag, startPoint x: 121, startPoint y: 164, endPoint x: 363, endPoint y: 169, distance: 242.2
click at [359, 170] on div "Back to all projects 25802 Sandy Lodge Rd, Menifee, CA 92586 2 Beds | 2 Baths |…" at bounding box center [305, 155] width 611 height 270
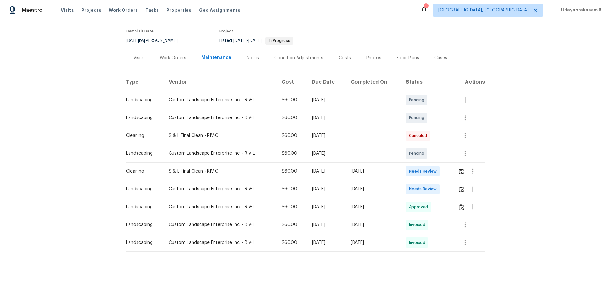
click at [372, 169] on div "[DATE]" at bounding box center [373, 171] width 45 height 6
click at [434, 166] on button "button" at bounding box center [461, 171] width 7 height 15
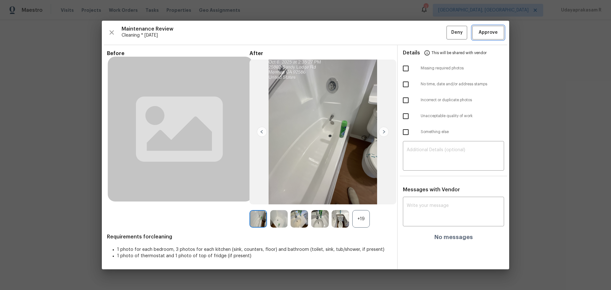
click at [434, 31] on span "Approve" at bounding box center [488, 33] width 19 height 8
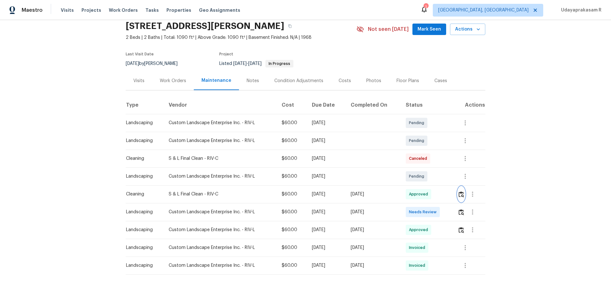
scroll to position [0, 0]
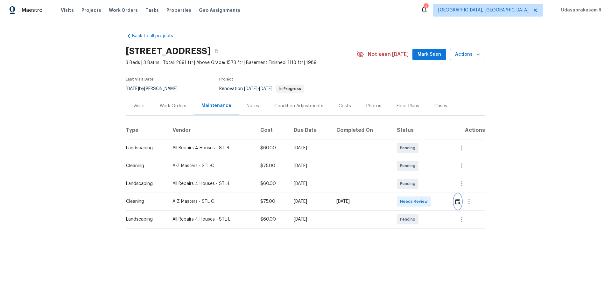
click at [434, 190] on img "button" at bounding box center [457, 202] width 5 height 6
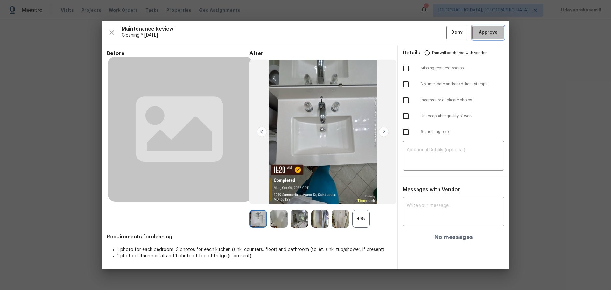
click at [434, 31] on span "Approve" at bounding box center [488, 33] width 19 height 8
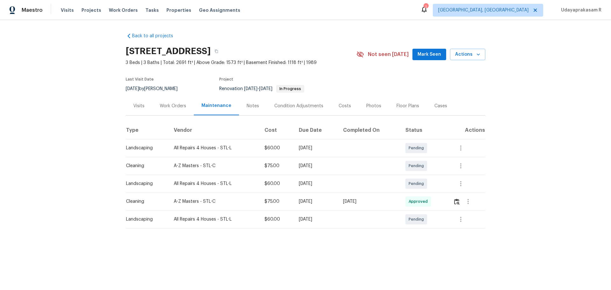
click at [434, 121] on div "Back to all projects 3049 Summerfield Manor Dr, Saint Louis, MO 63129 3 Beds | …" at bounding box center [305, 143] width 611 height 247
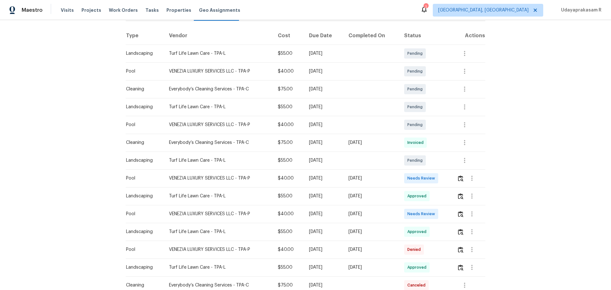
scroll to position [95, 0]
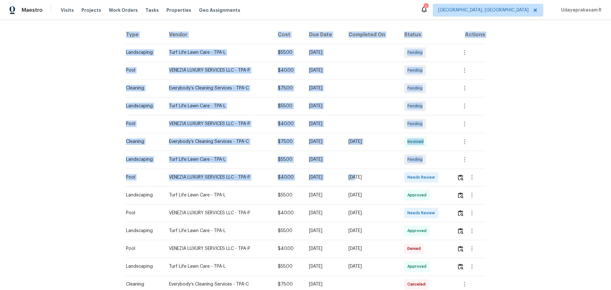
drag, startPoint x: 256, startPoint y: 179, endPoint x: 368, endPoint y: 179, distance: 112.0
click at [366, 179] on div "Back to all projects 9308 San Bernandino Ave, Englewood, FL 34224 2 Beds | 2 Ba…" at bounding box center [305, 155] width 611 height 270
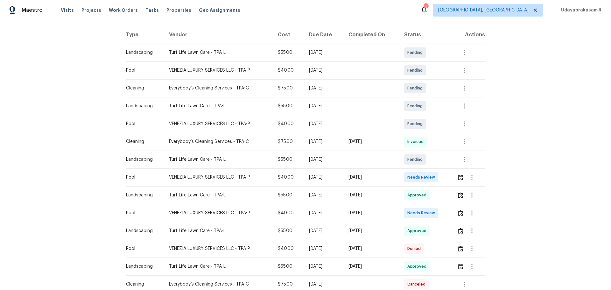
click at [369, 179] on div "Tue, Oct 07 2025" at bounding box center [371, 177] width 46 height 6
click at [434, 179] on img "button" at bounding box center [460, 177] width 5 height 6
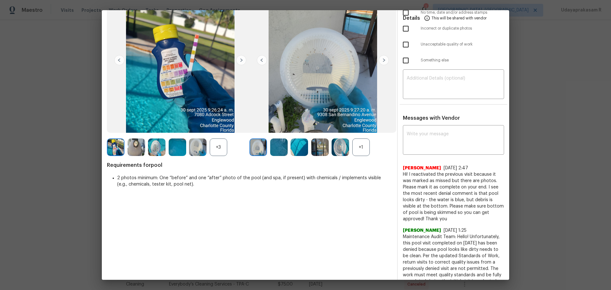
scroll to position [64, 0]
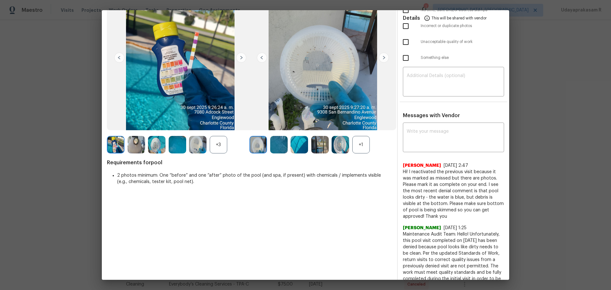
click at [356, 142] on div "+1" at bounding box center [361, 145] width 18 height 18
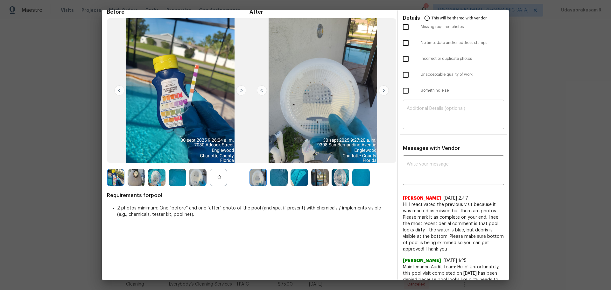
scroll to position [0, 0]
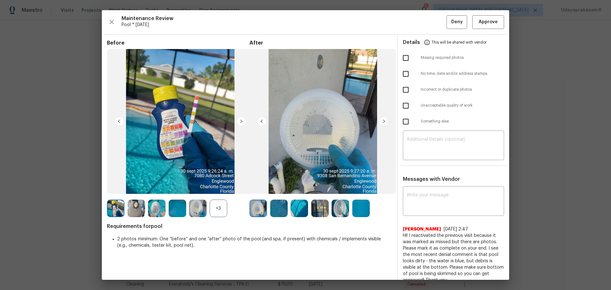
click at [385, 120] on img at bounding box center [384, 121] width 10 height 10
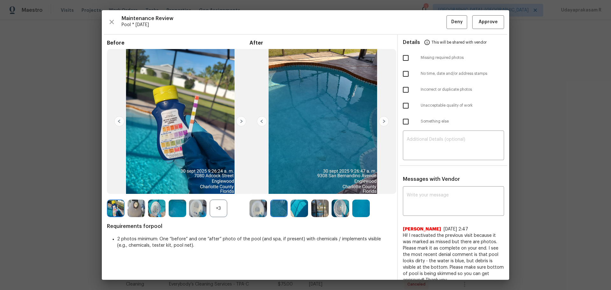
click at [385, 120] on img at bounding box center [384, 121] width 10 height 10
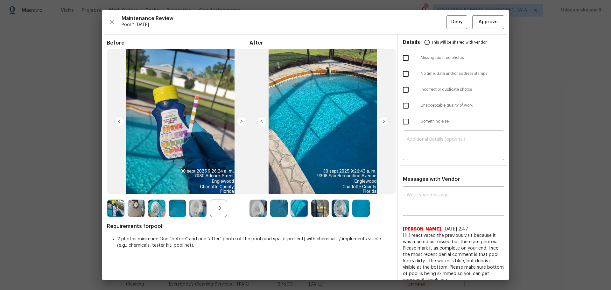
click at [385, 120] on img at bounding box center [384, 121] width 10 height 10
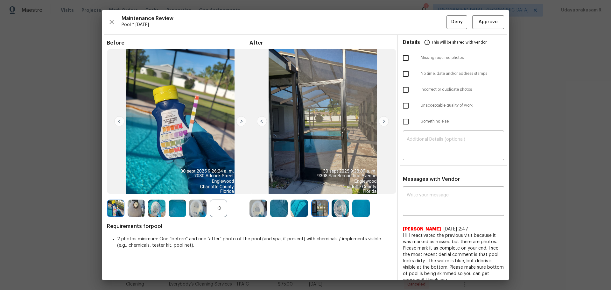
click at [385, 120] on img at bounding box center [384, 121] width 10 height 10
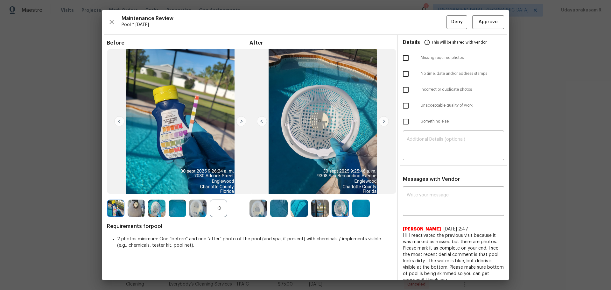
click at [385, 120] on img at bounding box center [384, 121] width 10 height 10
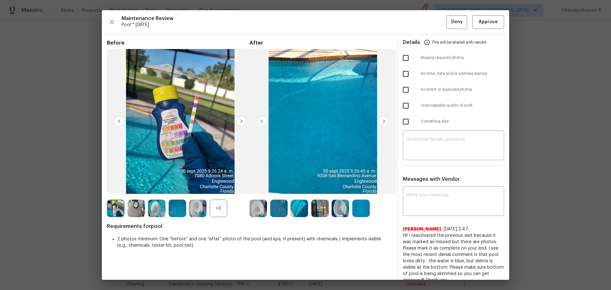
click at [385, 120] on img at bounding box center [384, 121] width 10 height 10
click at [284, 190] on img at bounding box center [279, 209] width 18 height 18
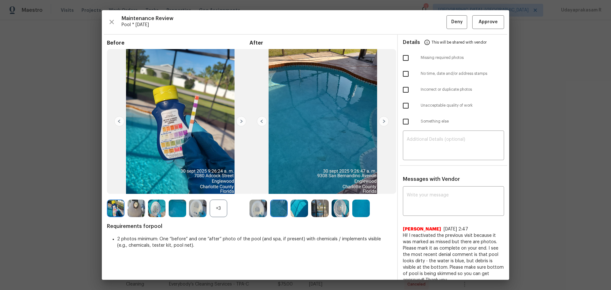
click at [300, 190] on img at bounding box center [300, 209] width 18 height 18
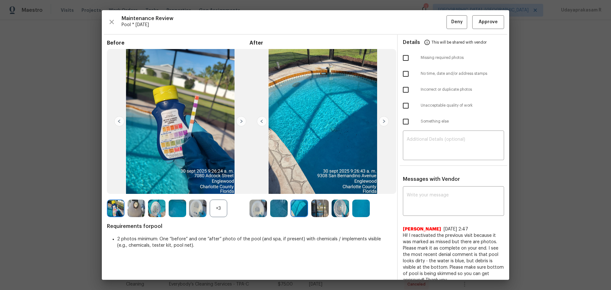
scroll to position [32, 0]
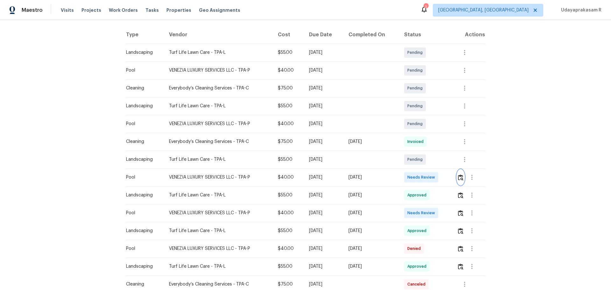
click at [434, 176] on img "button" at bounding box center [460, 177] width 5 height 6
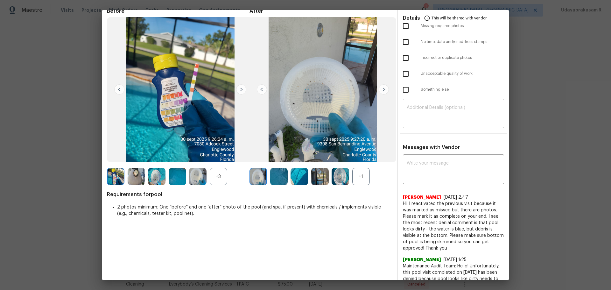
click at [383, 90] on img at bounding box center [384, 89] width 10 height 10
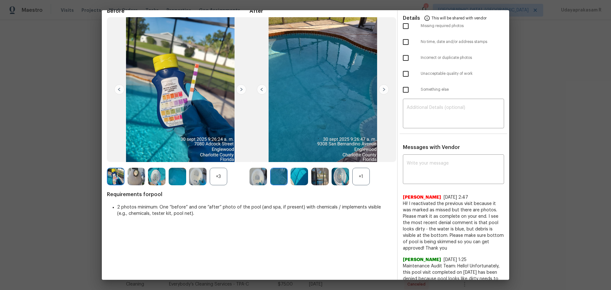
click at [383, 90] on img at bounding box center [384, 89] width 10 height 10
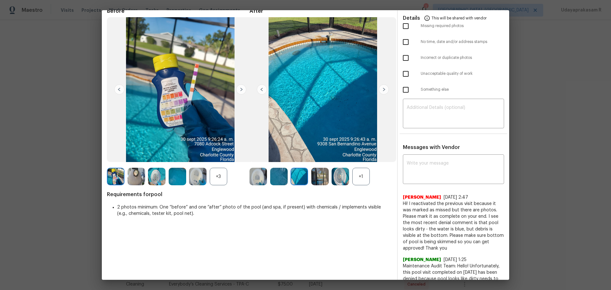
click at [383, 90] on img at bounding box center [384, 89] width 10 height 10
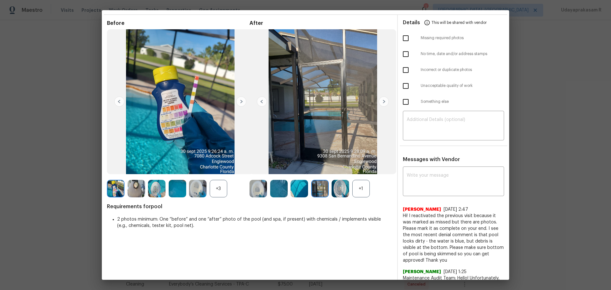
scroll to position [0, 0]
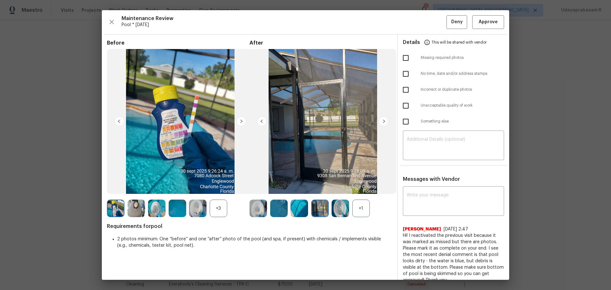
click at [407, 61] on input "checkbox" at bounding box center [405, 57] width 13 height 13
click at [402, 57] on input "checkbox" at bounding box center [405, 57] width 13 height 13
checkbox input "false"
click at [406, 104] on input "checkbox" at bounding box center [405, 105] width 13 height 13
checkbox input "true"
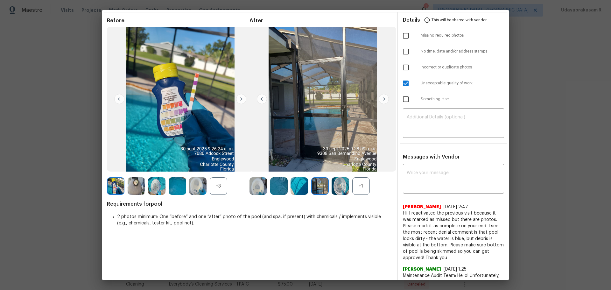
scroll to position [32, 0]
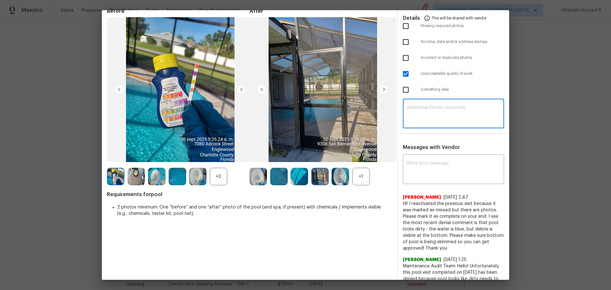
click at [427, 116] on textarea at bounding box center [454, 114] width 94 height 18
paste textarea "Maintenance Audit Team: Hello! Unfortunately, this pool visit completed on 10/0…"
type textarea "Maintenance Audit Team: Hello! Unfortunately, this pool visit completed on 10/0…"
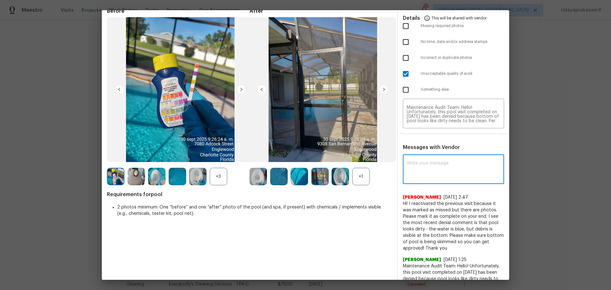
click at [434, 170] on textarea at bounding box center [454, 170] width 94 height 18
paste textarea "Maintenance Audit Team: Hello! Unfortunately, this pool visit completed on 10/0…"
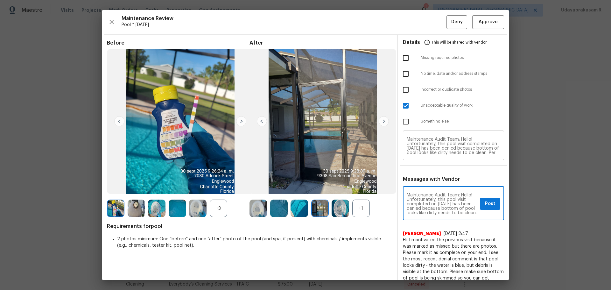
type textarea "Maintenance Audit Team: Hello! Unfortunately, this pool visit completed on 10/0…"
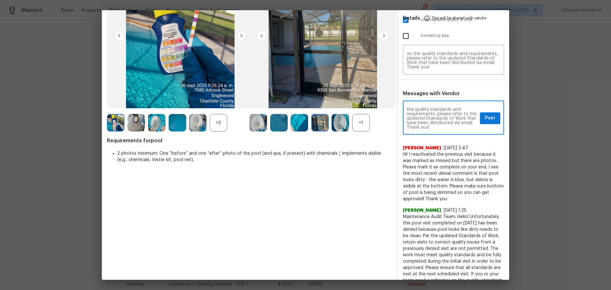
scroll to position [127, 0]
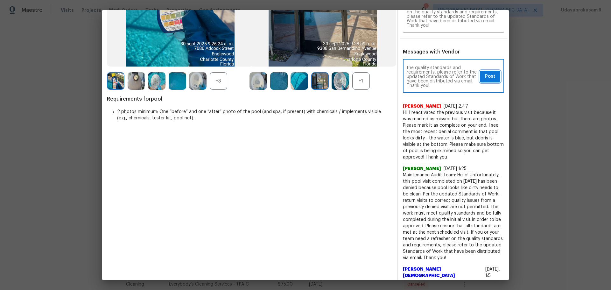
click at [434, 77] on span "Post" at bounding box center [490, 77] width 10 height 8
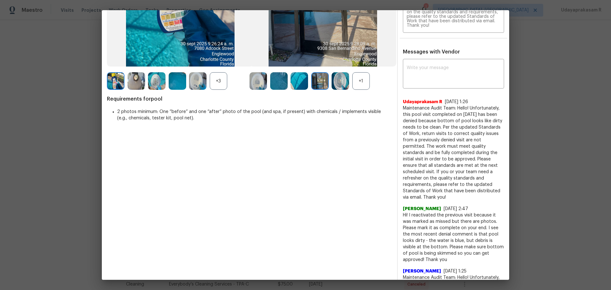
scroll to position [0, 0]
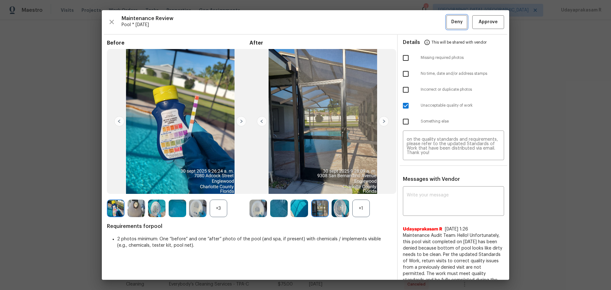
click at [434, 24] on span "Deny" at bounding box center [456, 22] width 11 height 8
